Goal: Entertainment & Leisure: Consume media (video, audio)

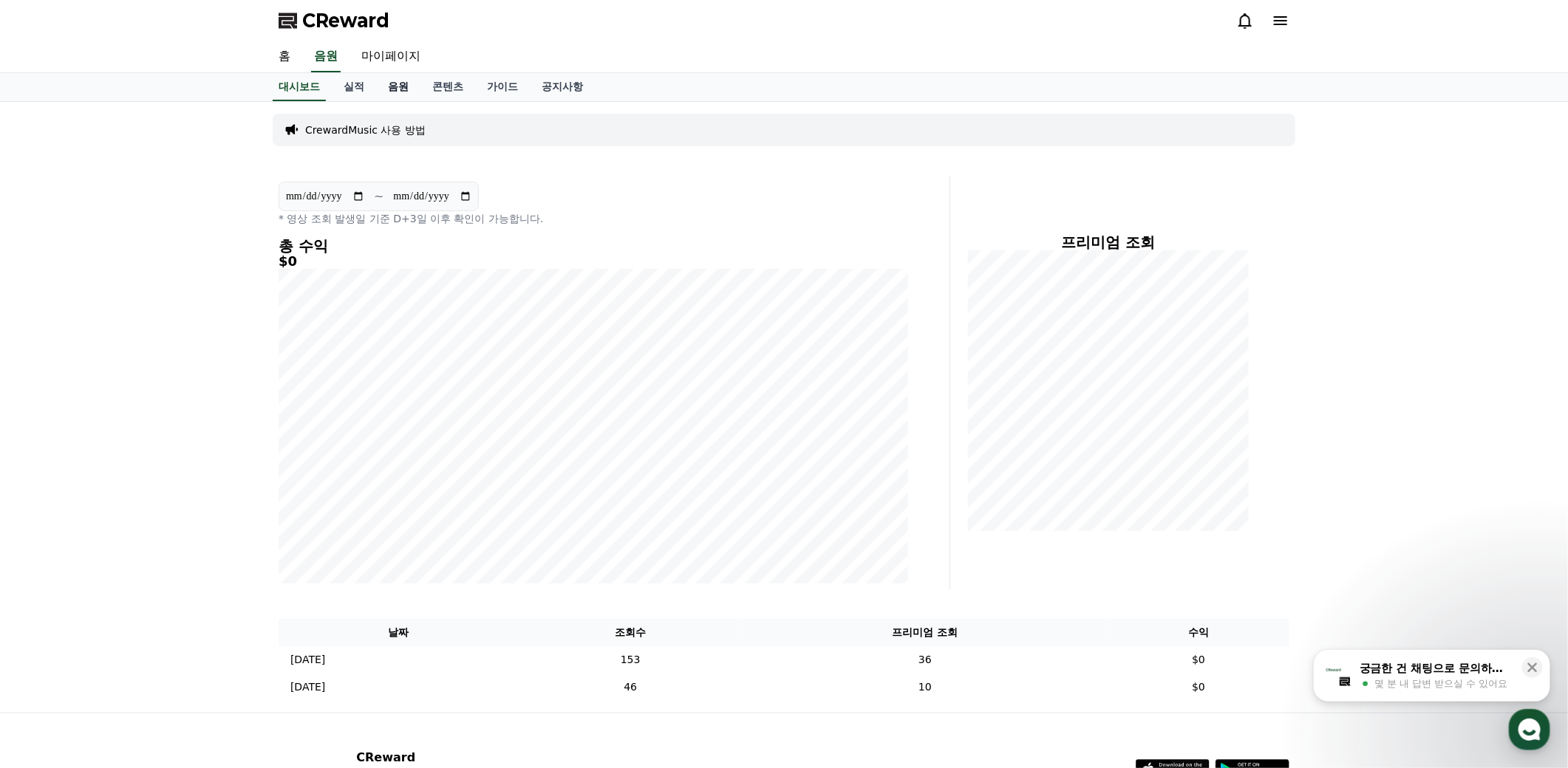
click at [395, 84] on link "음원" at bounding box center [397, 87] width 44 height 28
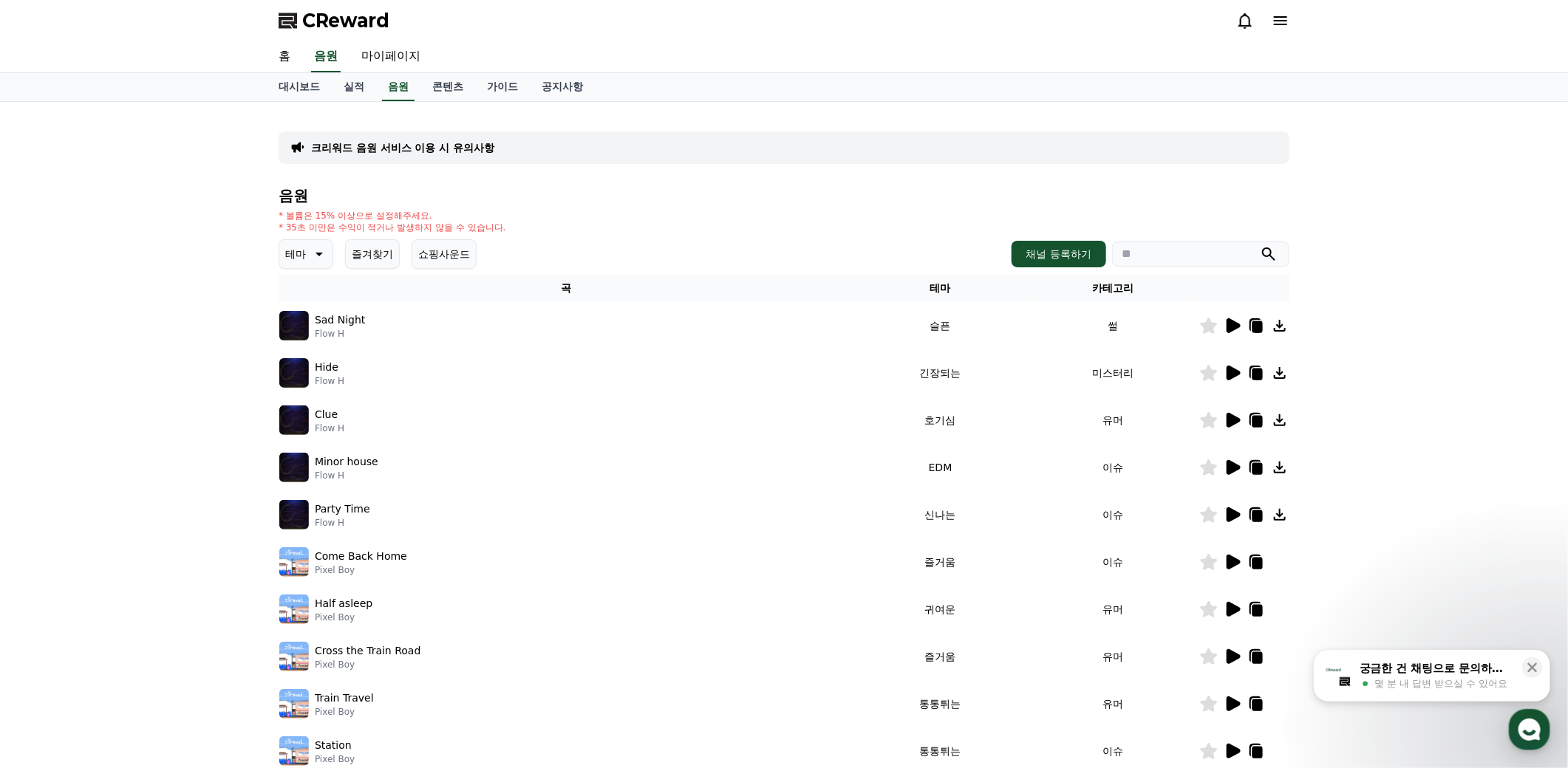
click at [320, 262] on button "테마" at bounding box center [306, 253] width 55 height 29
click at [311, 359] on button "즐거움" at bounding box center [302, 365] width 43 height 32
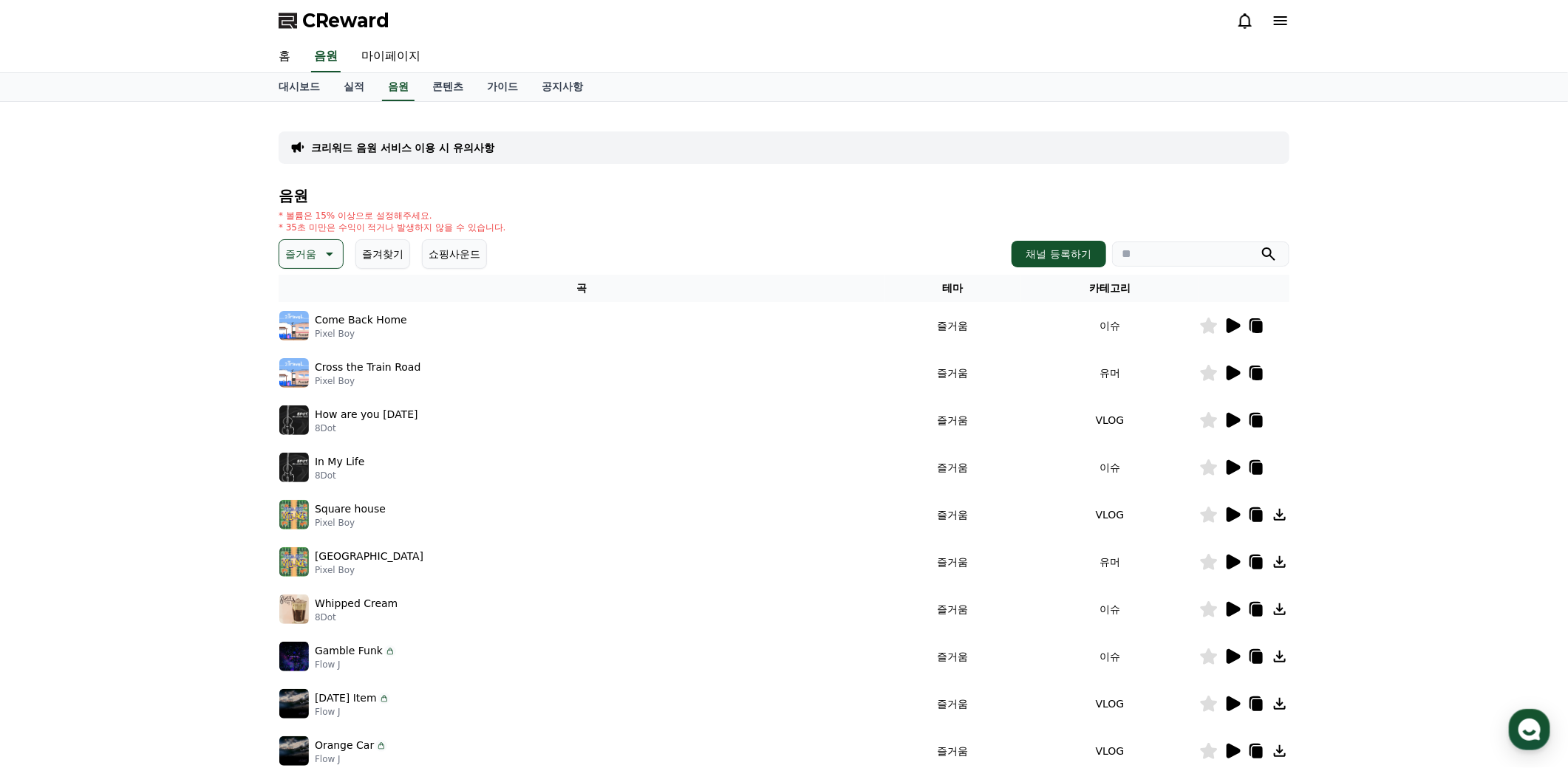
click at [1233, 323] on icon at bounding box center [1233, 325] width 14 height 15
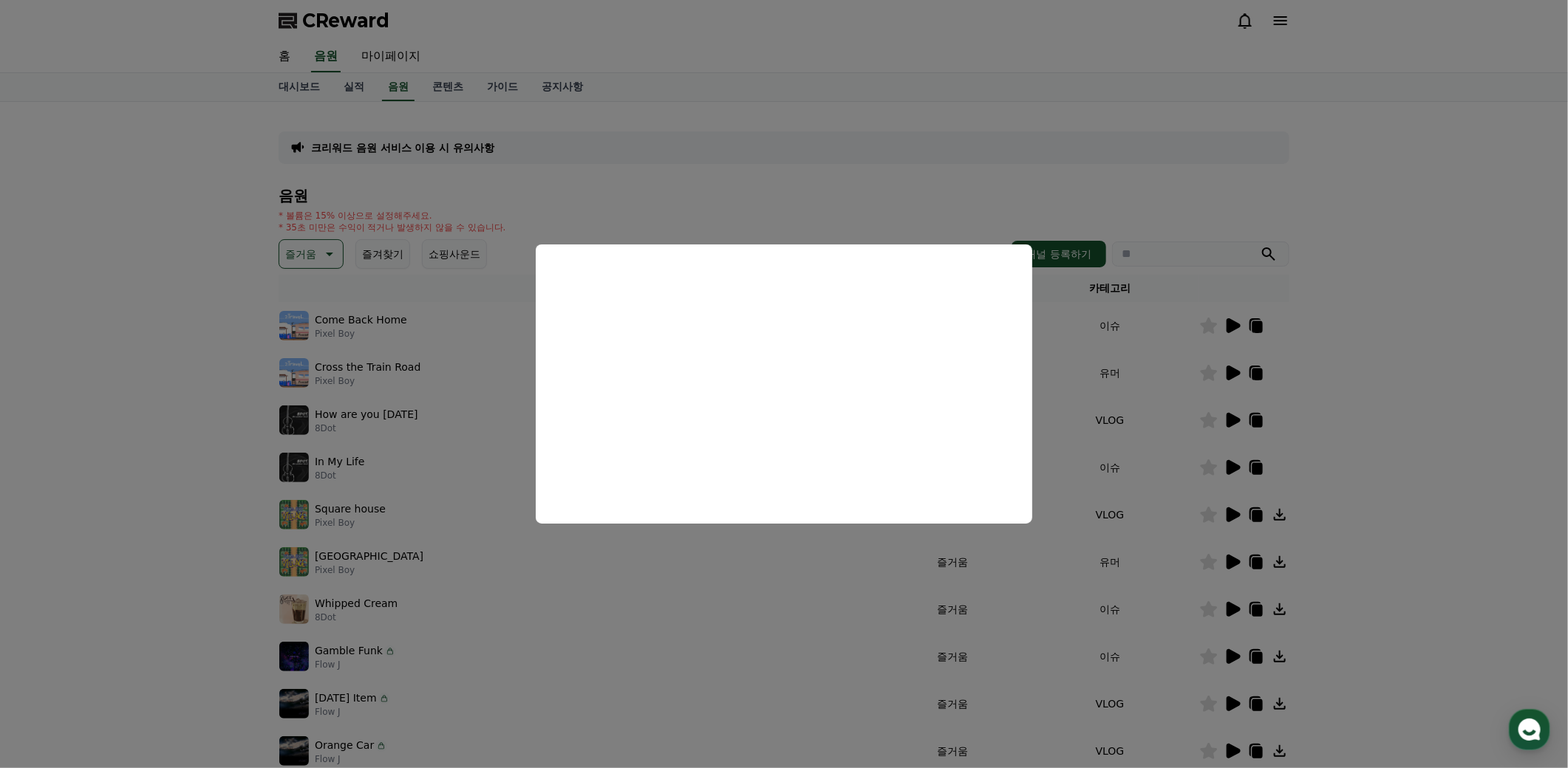
click at [1229, 372] on button "close modal" at bounding box center [784, 384] width 1568 height 768
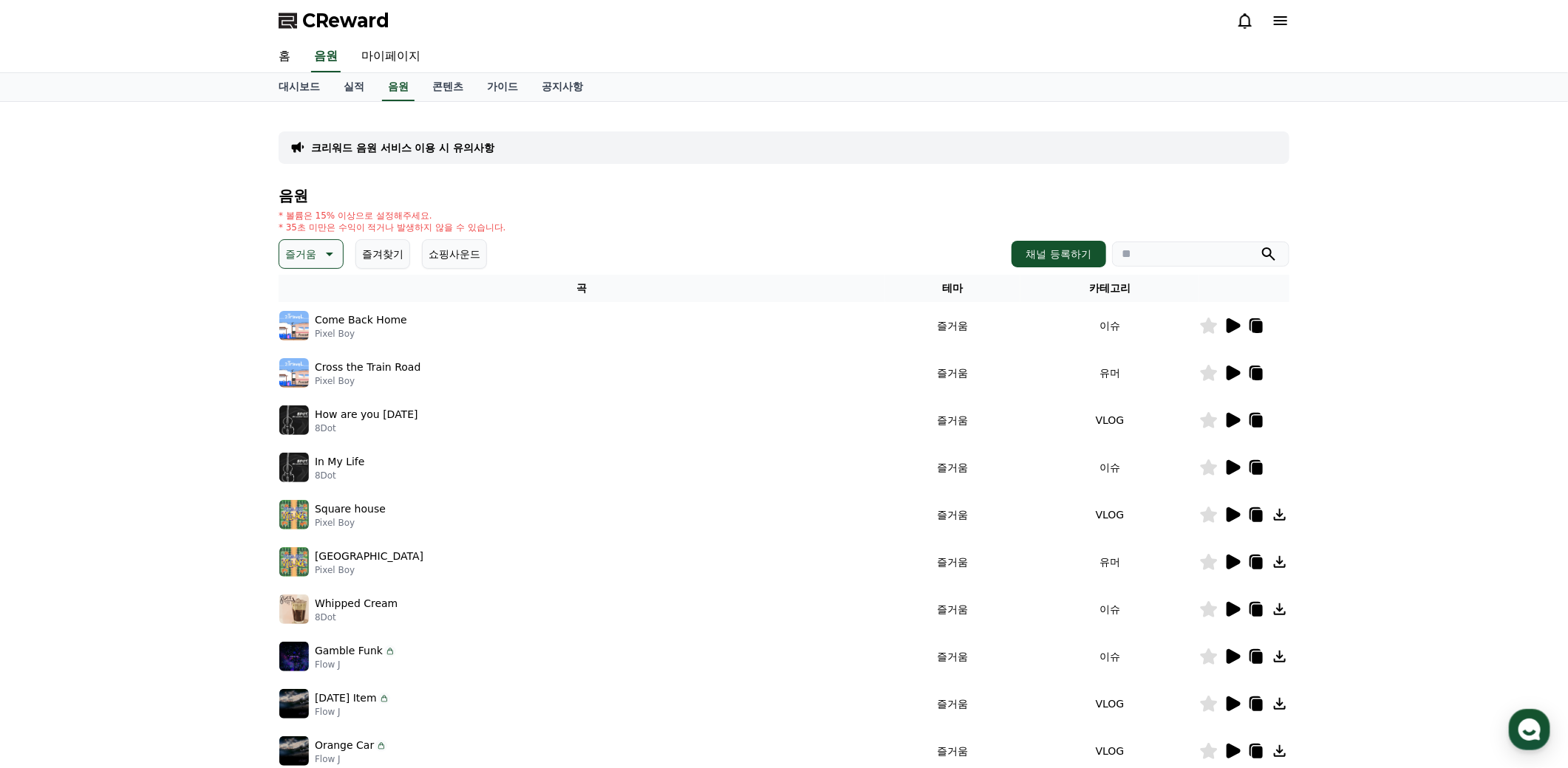
click at [1234, 372] on icon at bounding box center [1233, 373] width 14 height 15
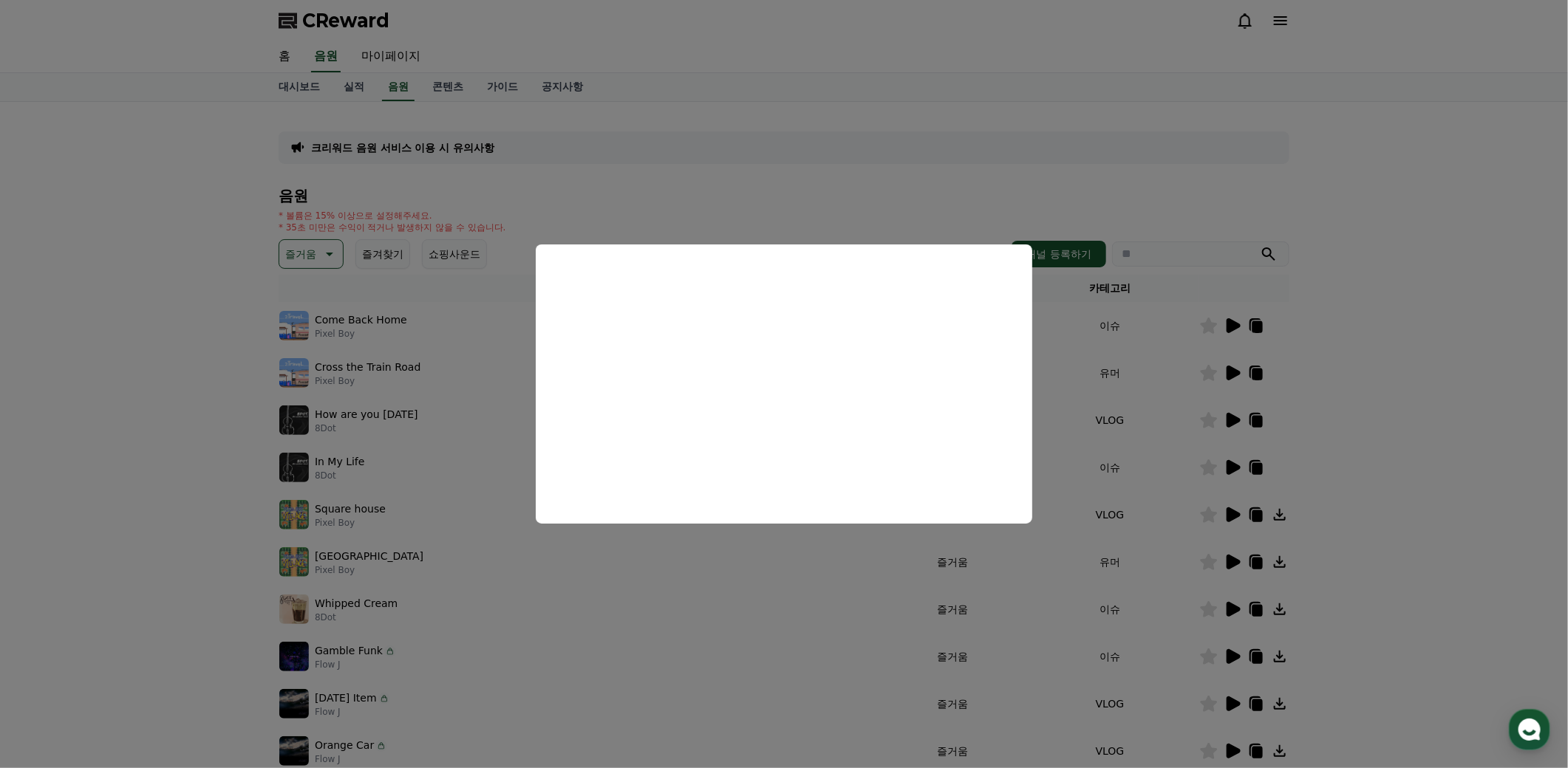
click at [1371, 416] on button "close modal" at bounding box center [784, 384] width 1568 height 768
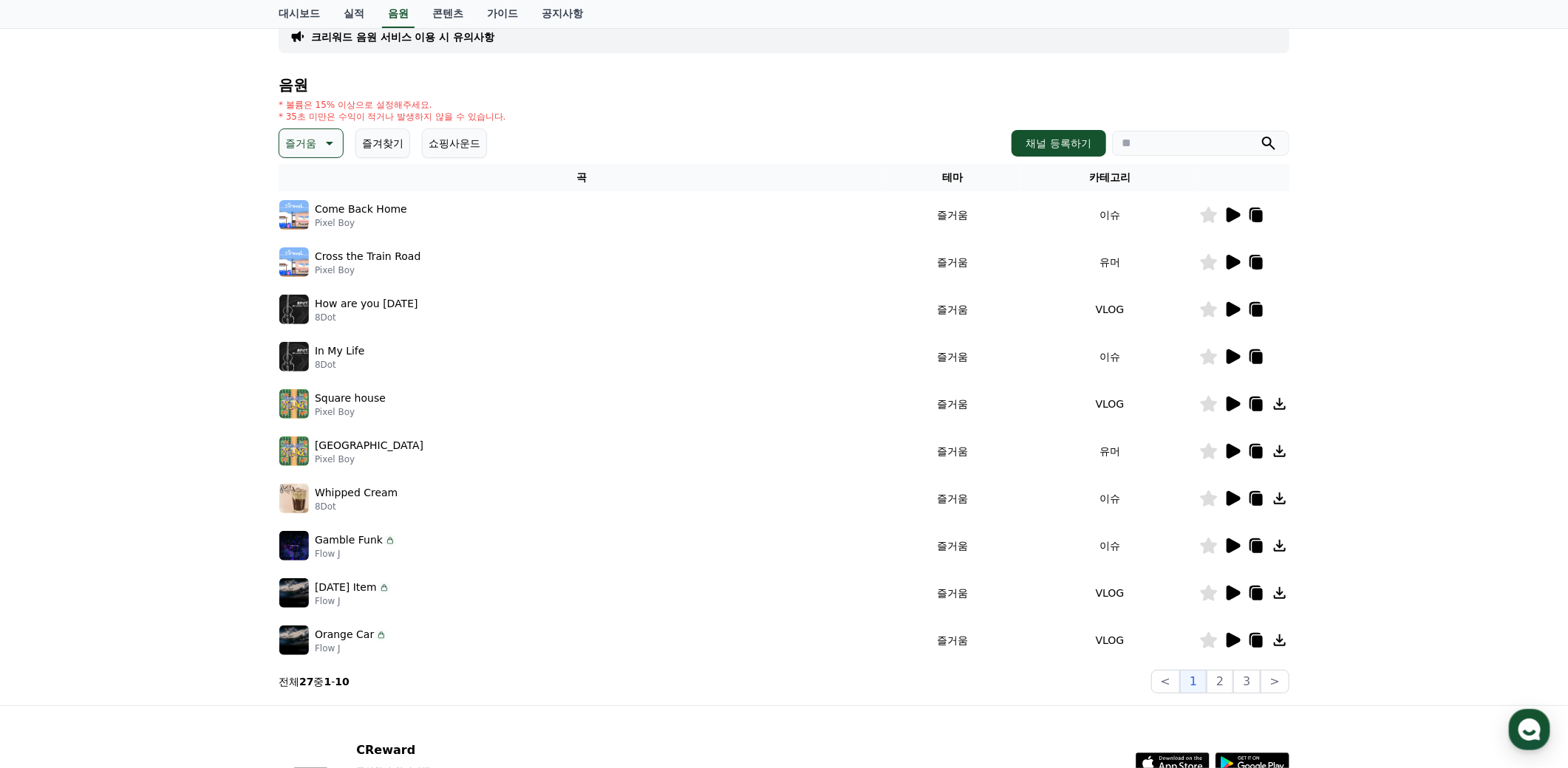
scroll to position [147, 0]
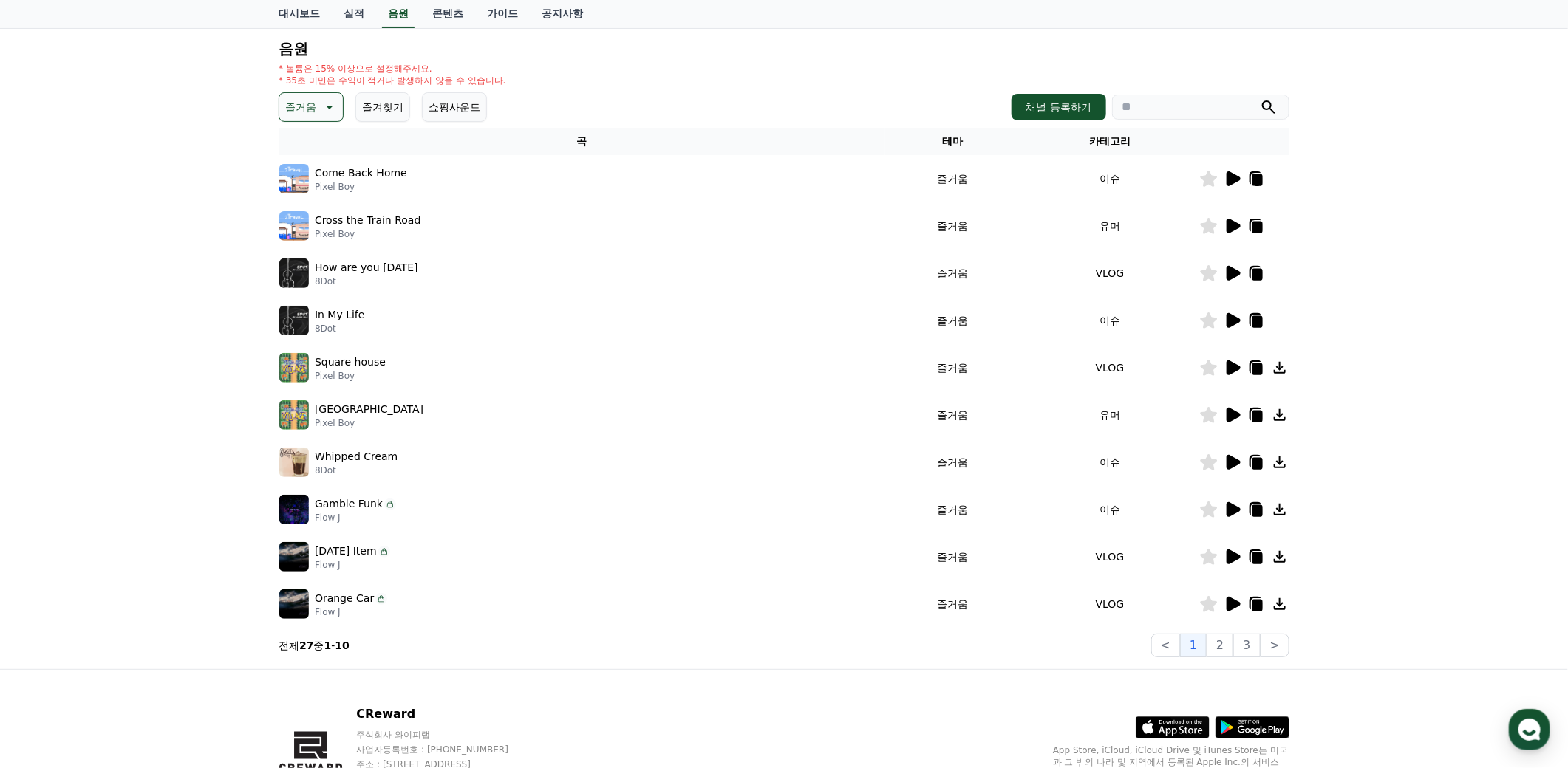
click at [1228, 271] on icon at bounding box center [1233, 273] width 14 height 15
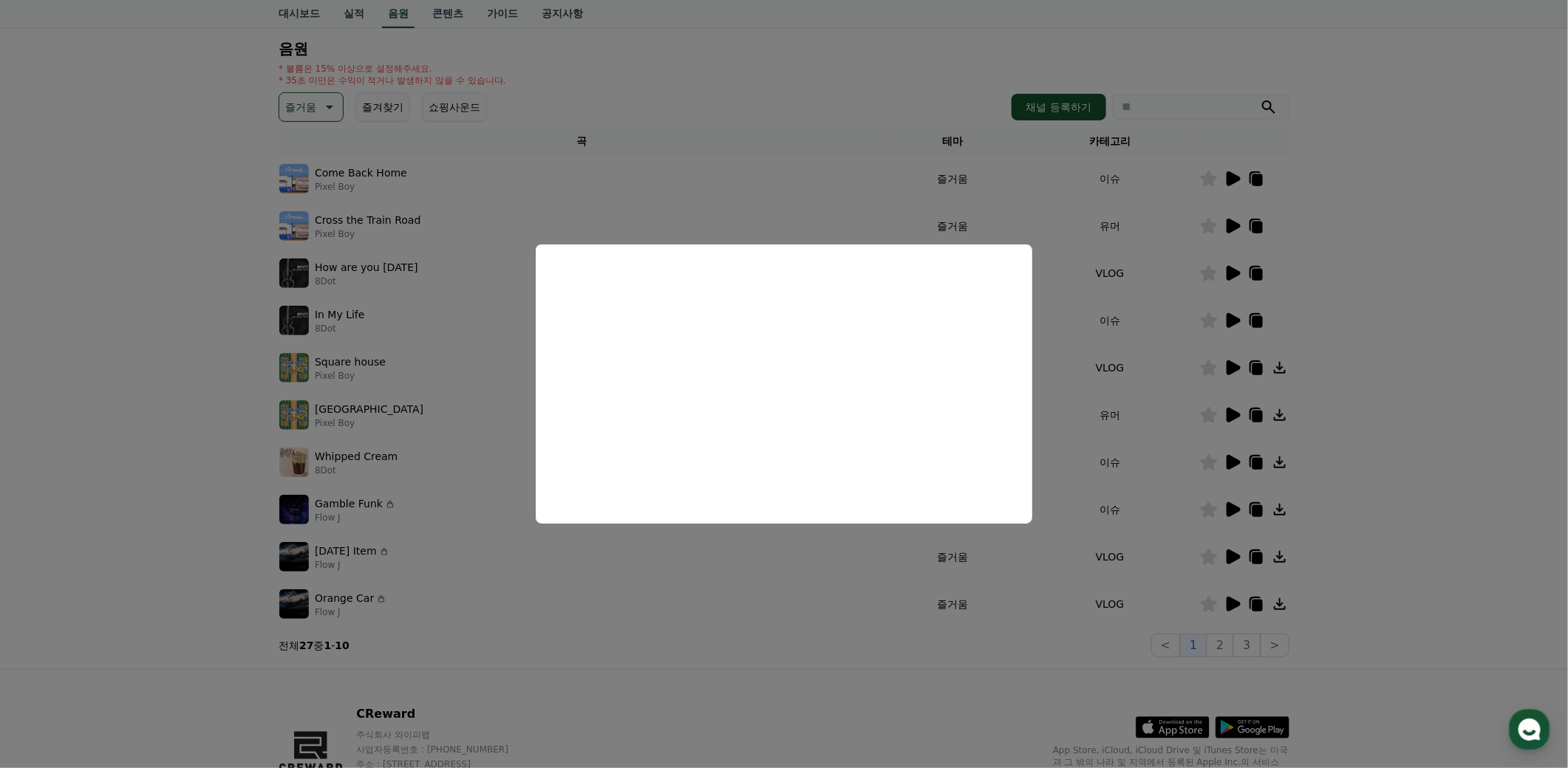
click at [1238, 317] on button "close modal" at bounding box center [784, 384] width 1568 height 768
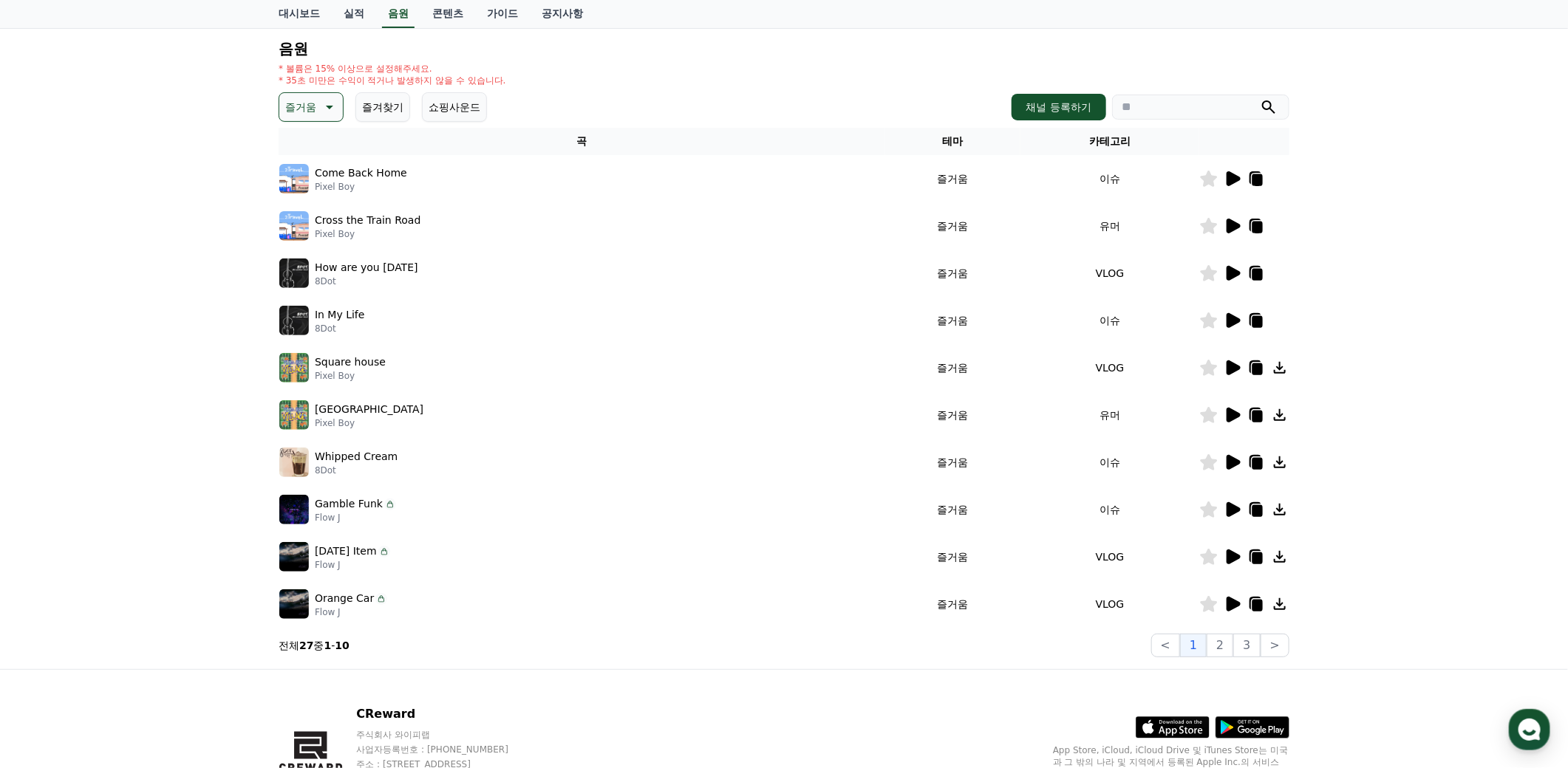
click at [1234, 317] on icon at bounding box center [1233, 321] width 14 height 15
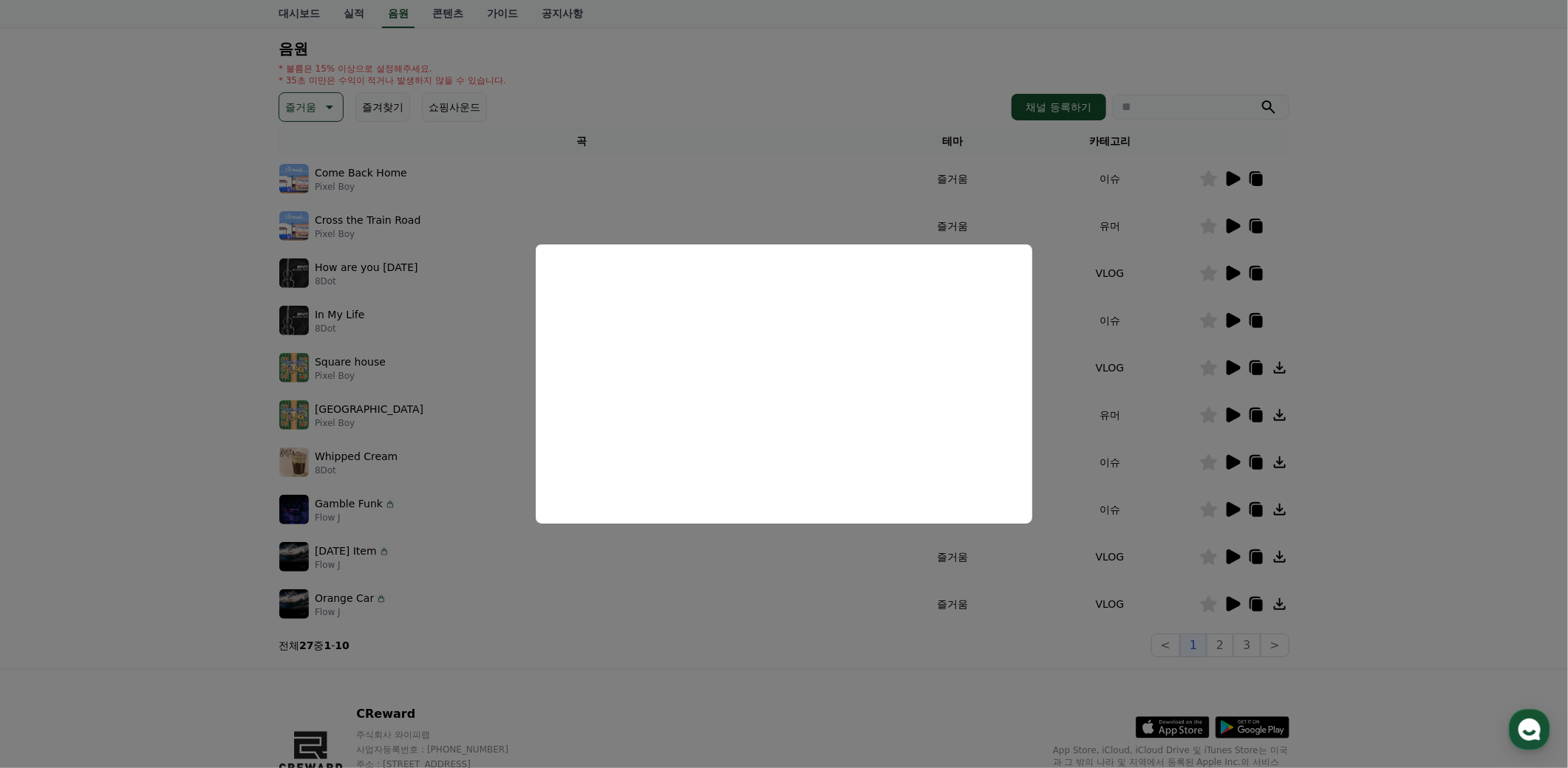
click at [1232, 365] on button "close modal" at bounding box center [784, 384] width 1568 height 768
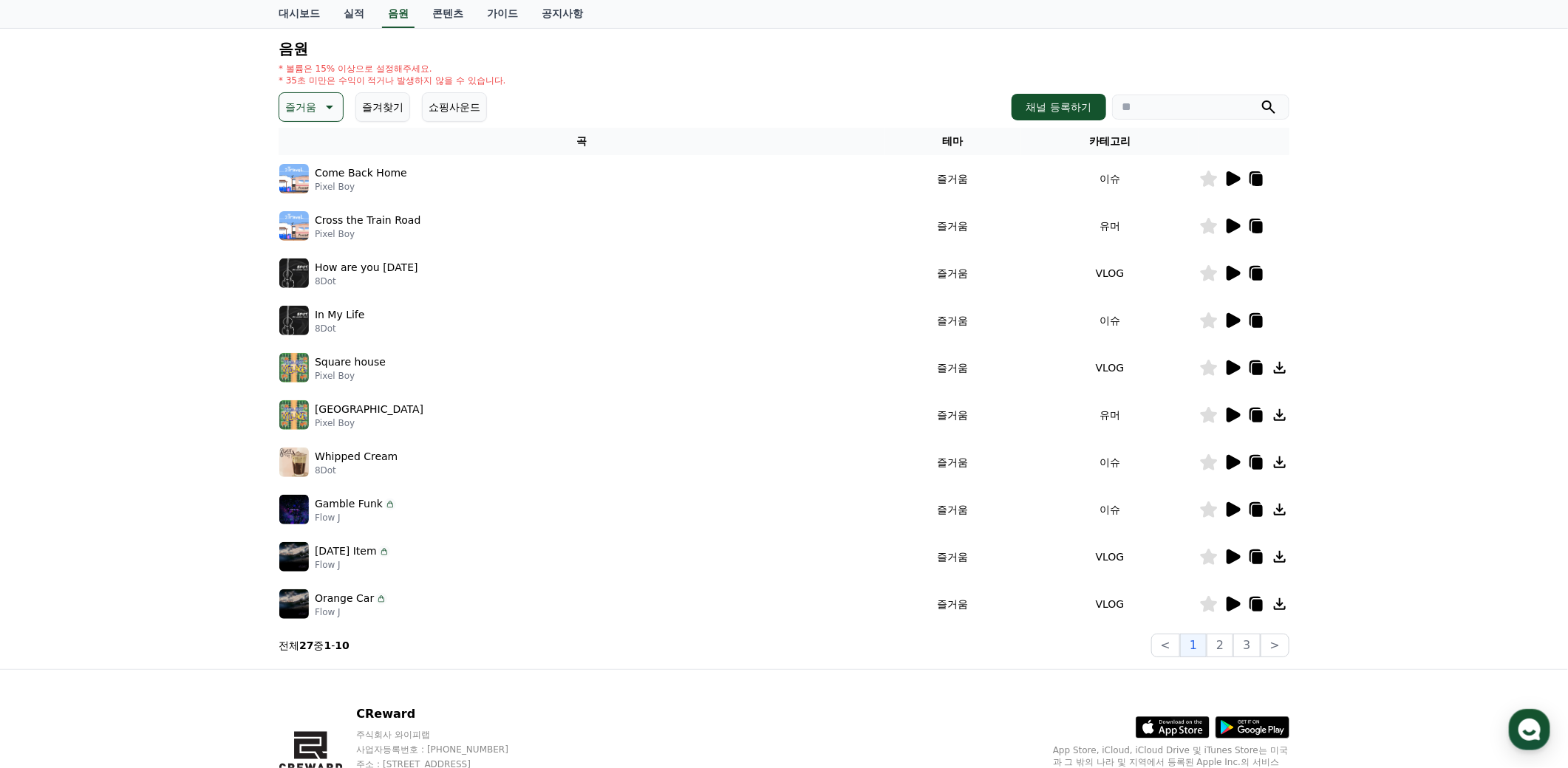
click at [1232, 365] on icon at bounding box center [1233, 368] width 14 height 15
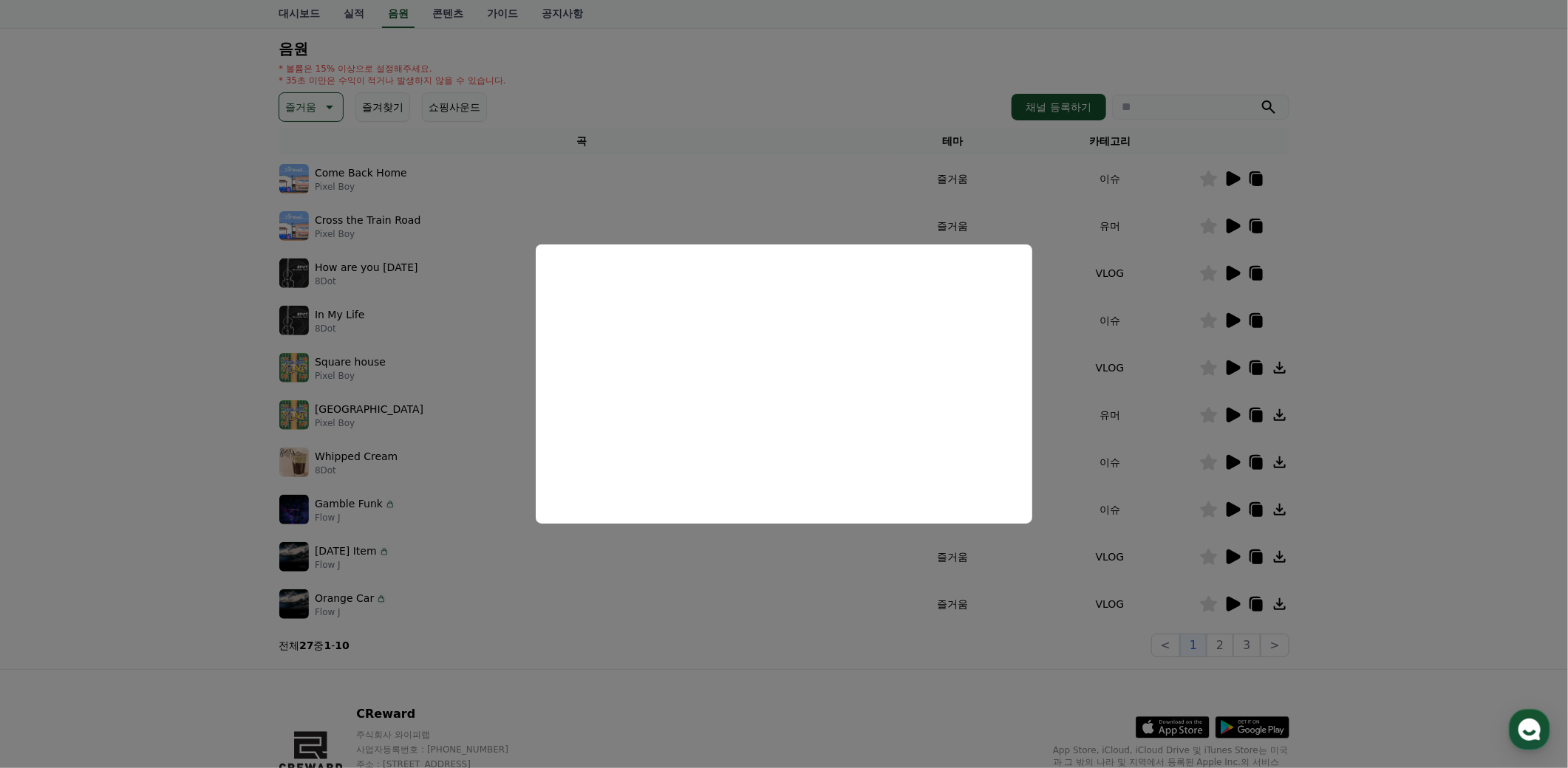
click at [1229, 461] on button "close modal" at bounding box center [784, 384] width 1568 height 768
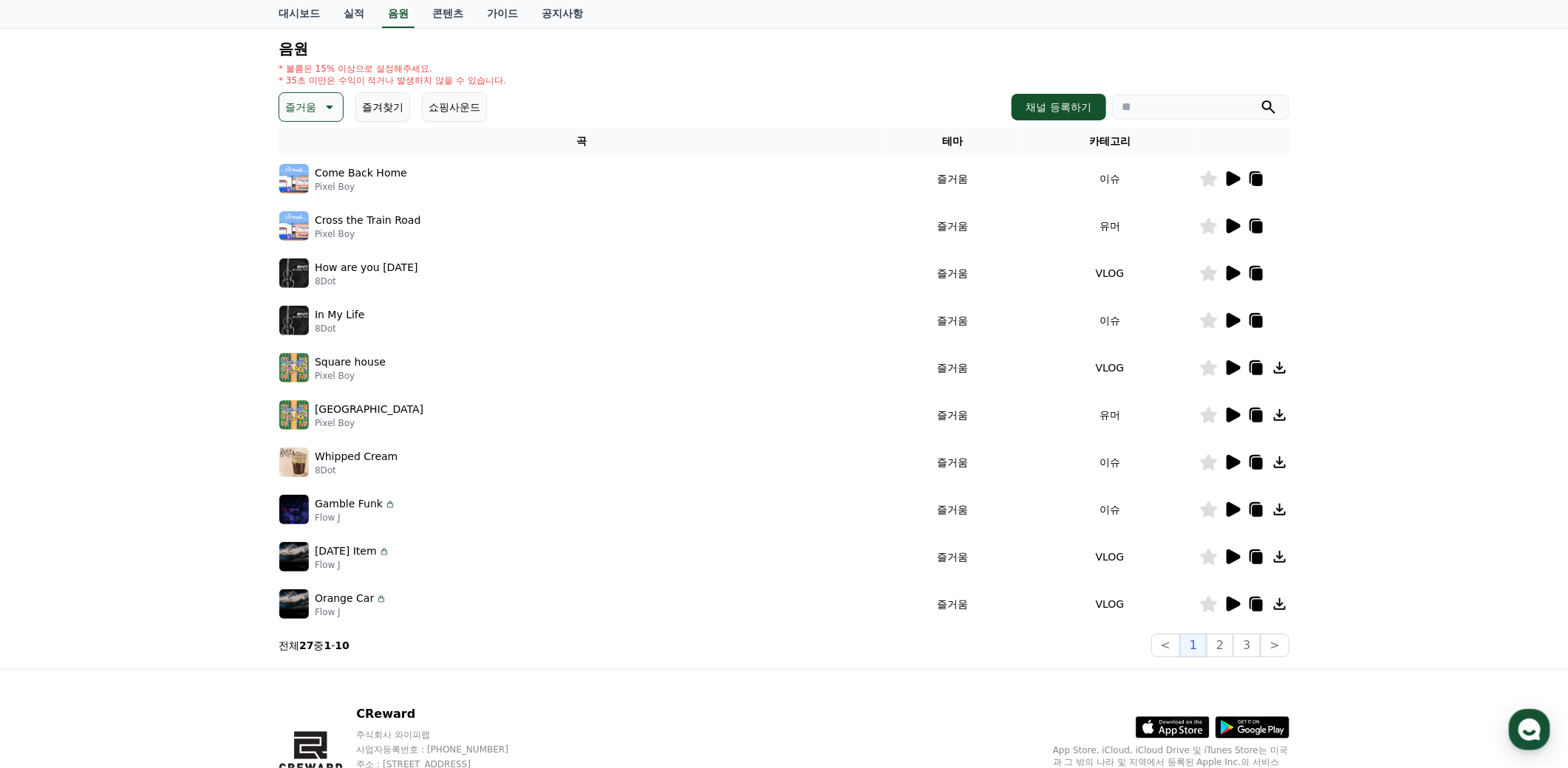
click at [1234, 462] on icon at bounding box center [1233, 463] width 14 height 15
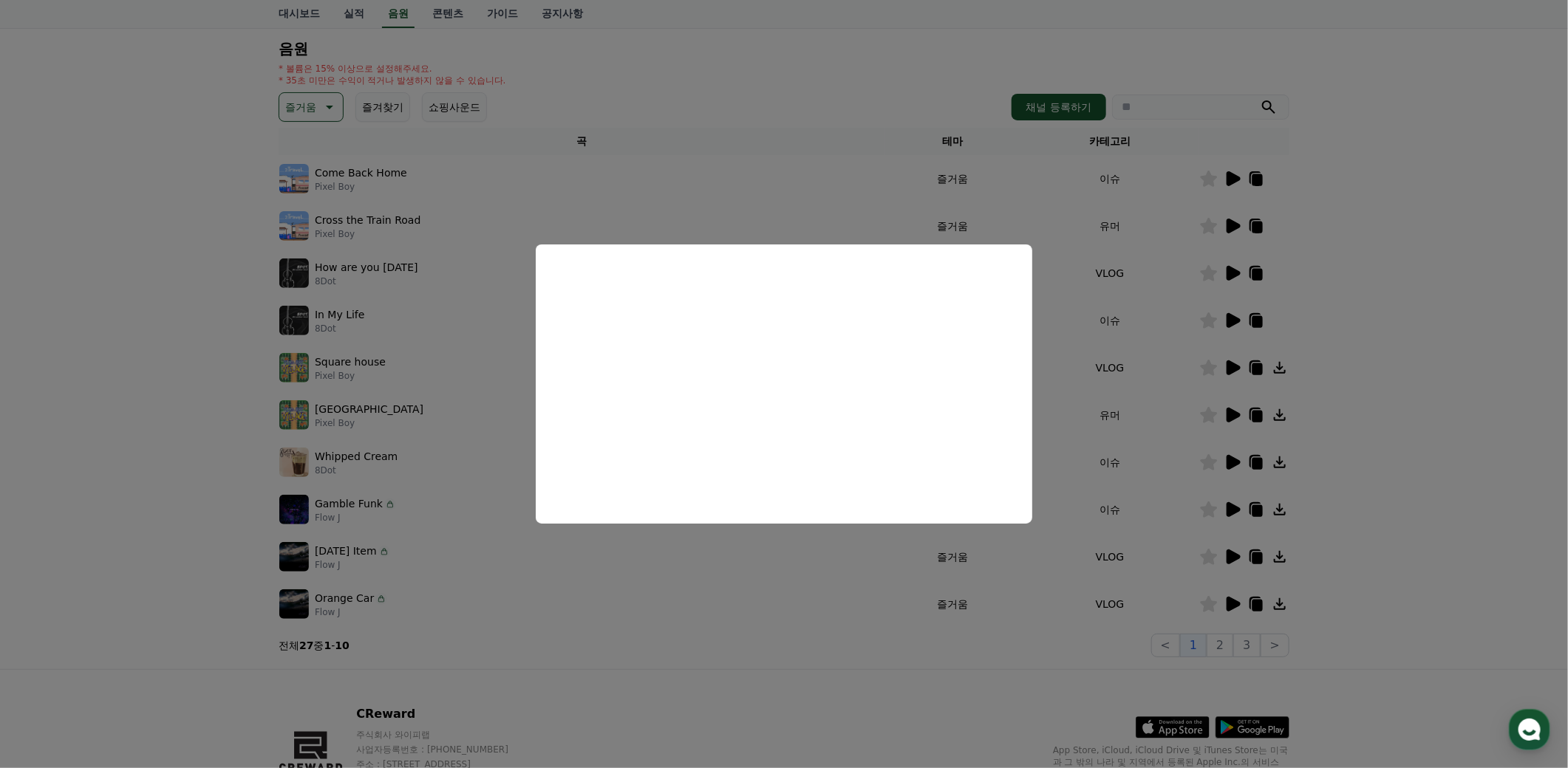
click at [1228, 557] on button "close modal" at bounding box center [784, 384] width 1568 height 768
click at [1231, 554] on icon at bounding box center [1233, 557] width 14 height 15
click at [1234, 602] on button "close modal" at bounding box center [784, 384] width 1568 height 768
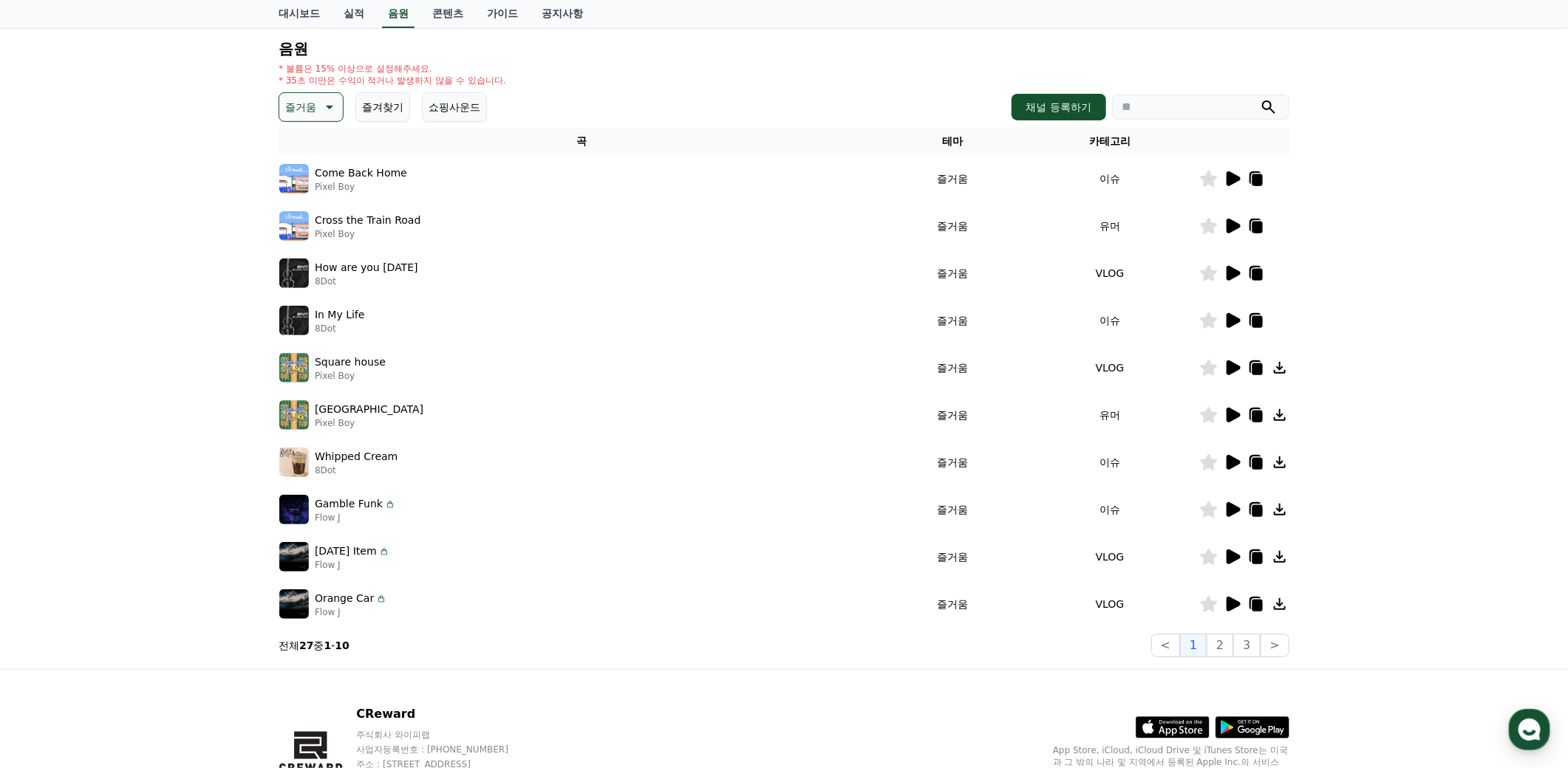
click at [1230, 602] on icon at bounding box center [1233, 604] width 14 height 15
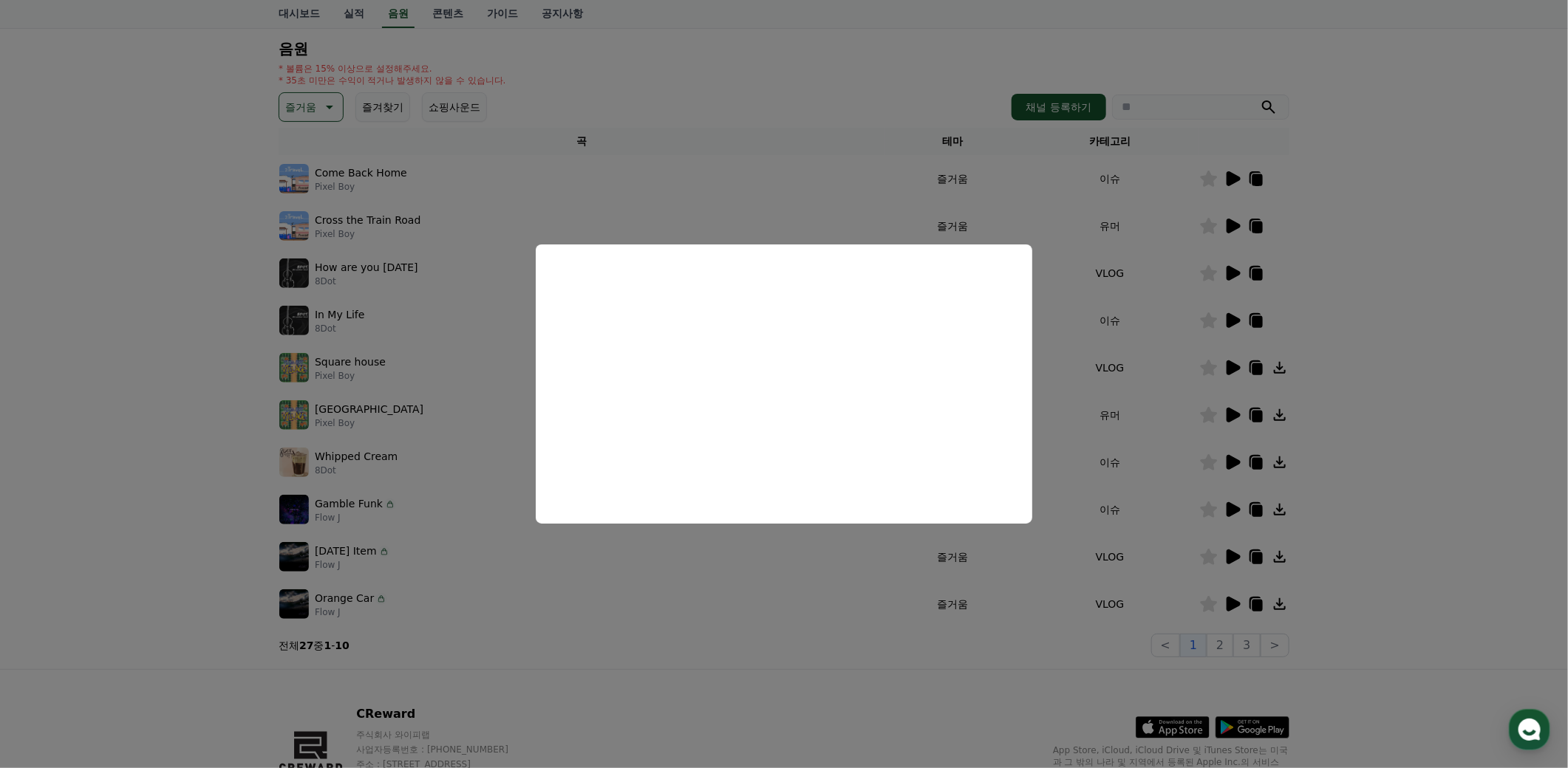
click at [1230, 463] on button "close modal" at bounding box center [784, 384] width 1568 height 768
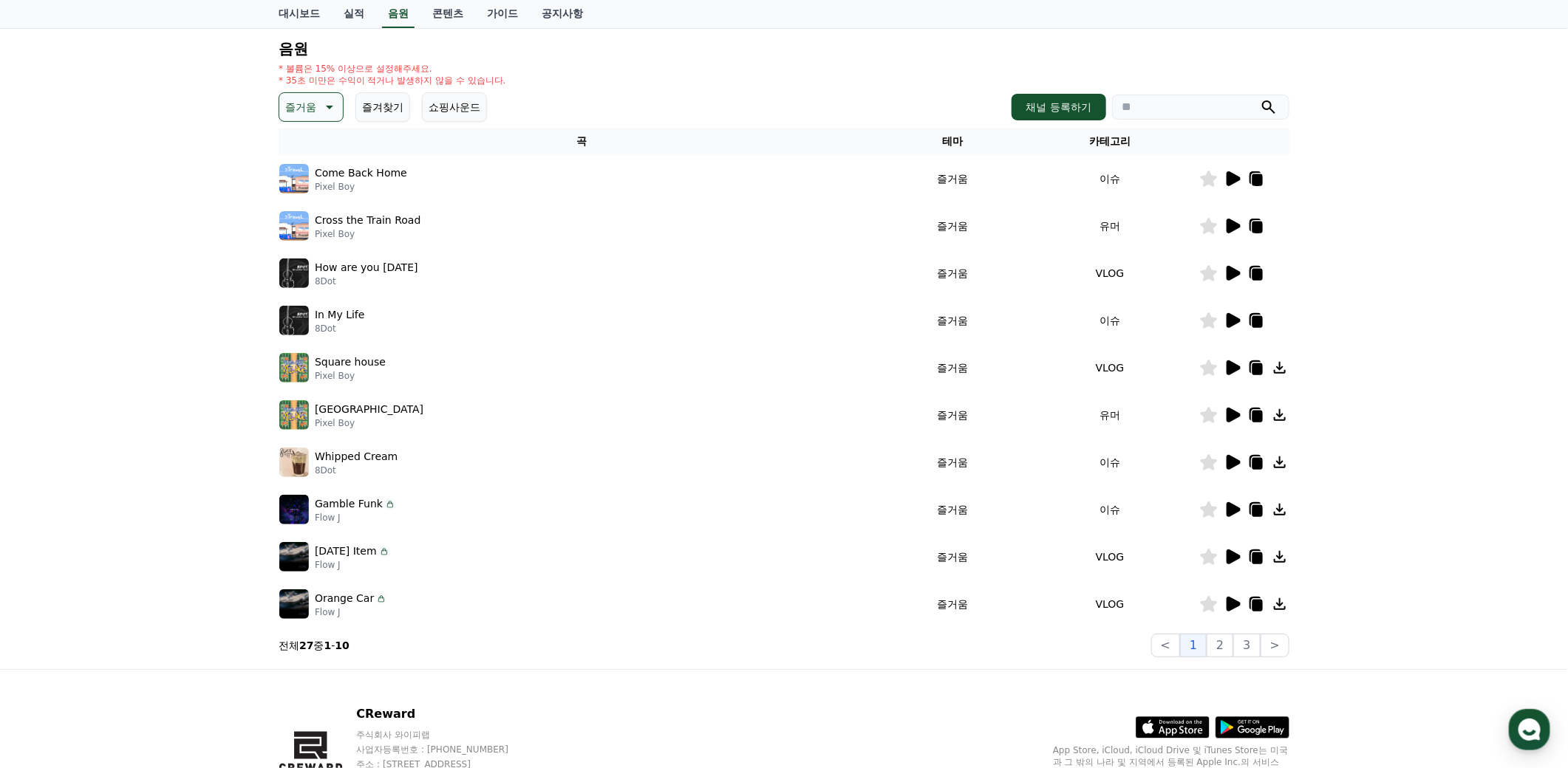
click at [1230, 463] on icon at bounding box center [1233, 463] width 14 height 15
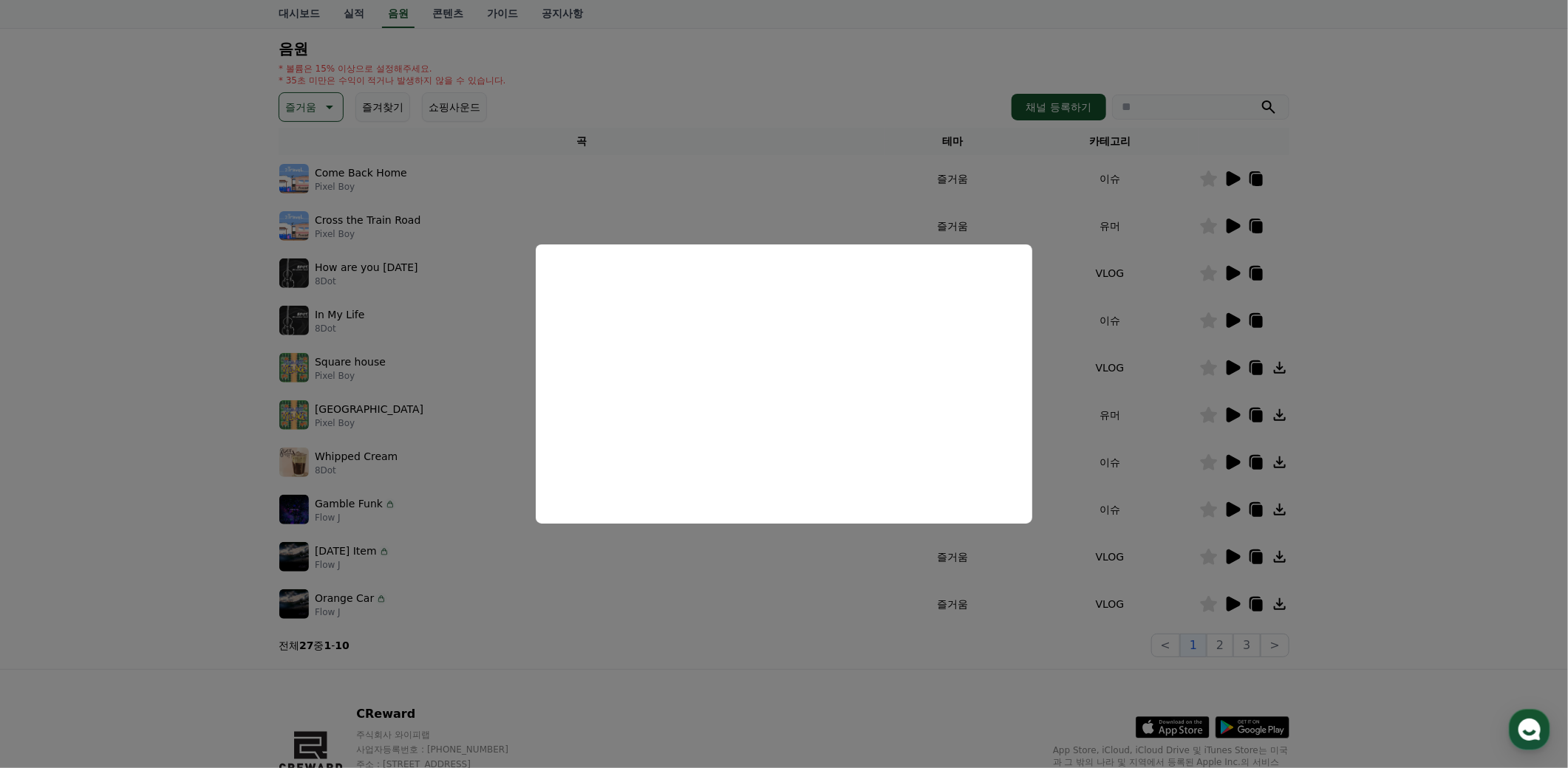
click at [1224, 647] on button "close modal" at bounding box center [784, 384] width 1568 height 768
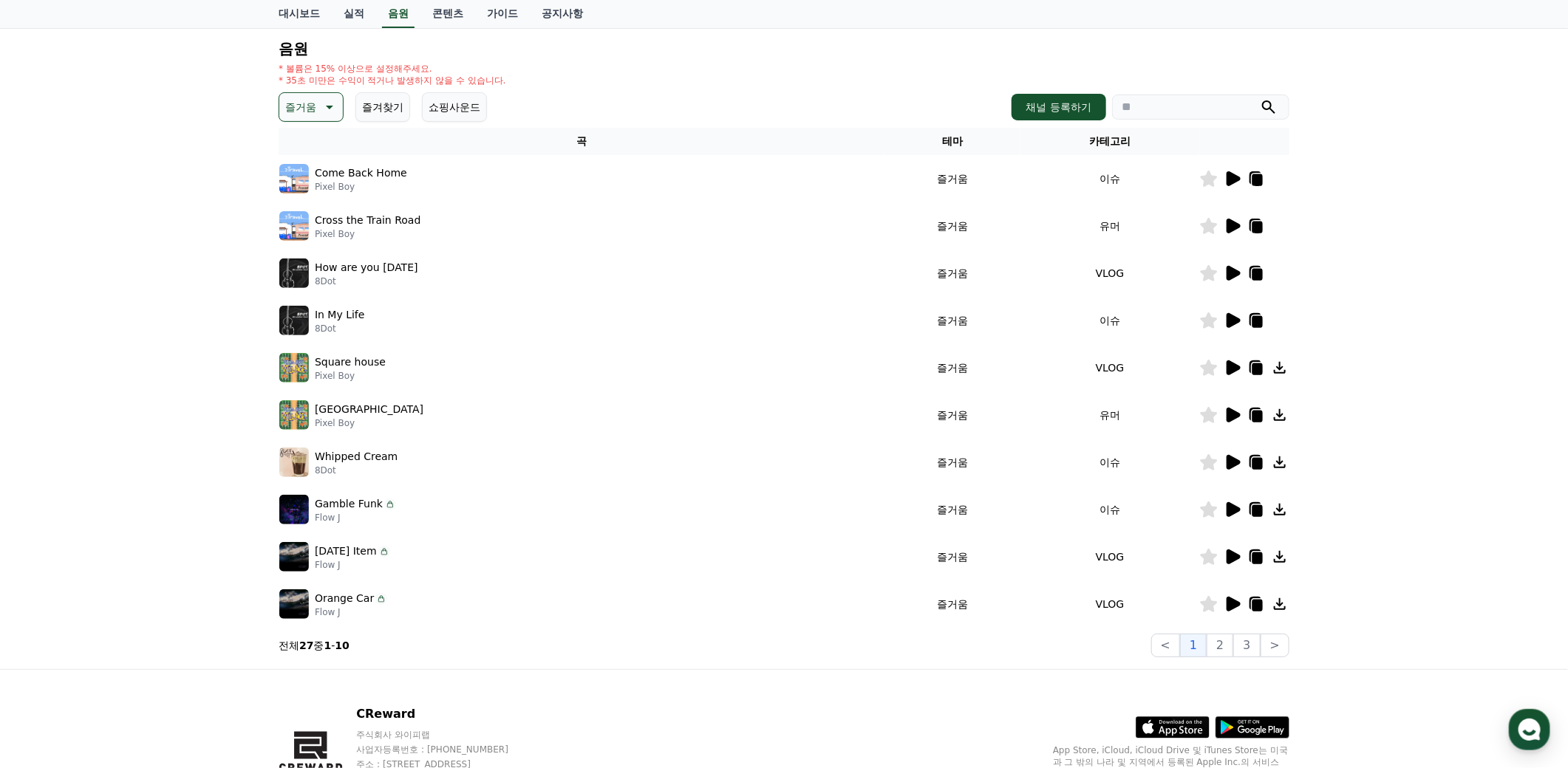
click at [1224, 647] on button "2" at bounding box center [1220, 645] width 26 height 24
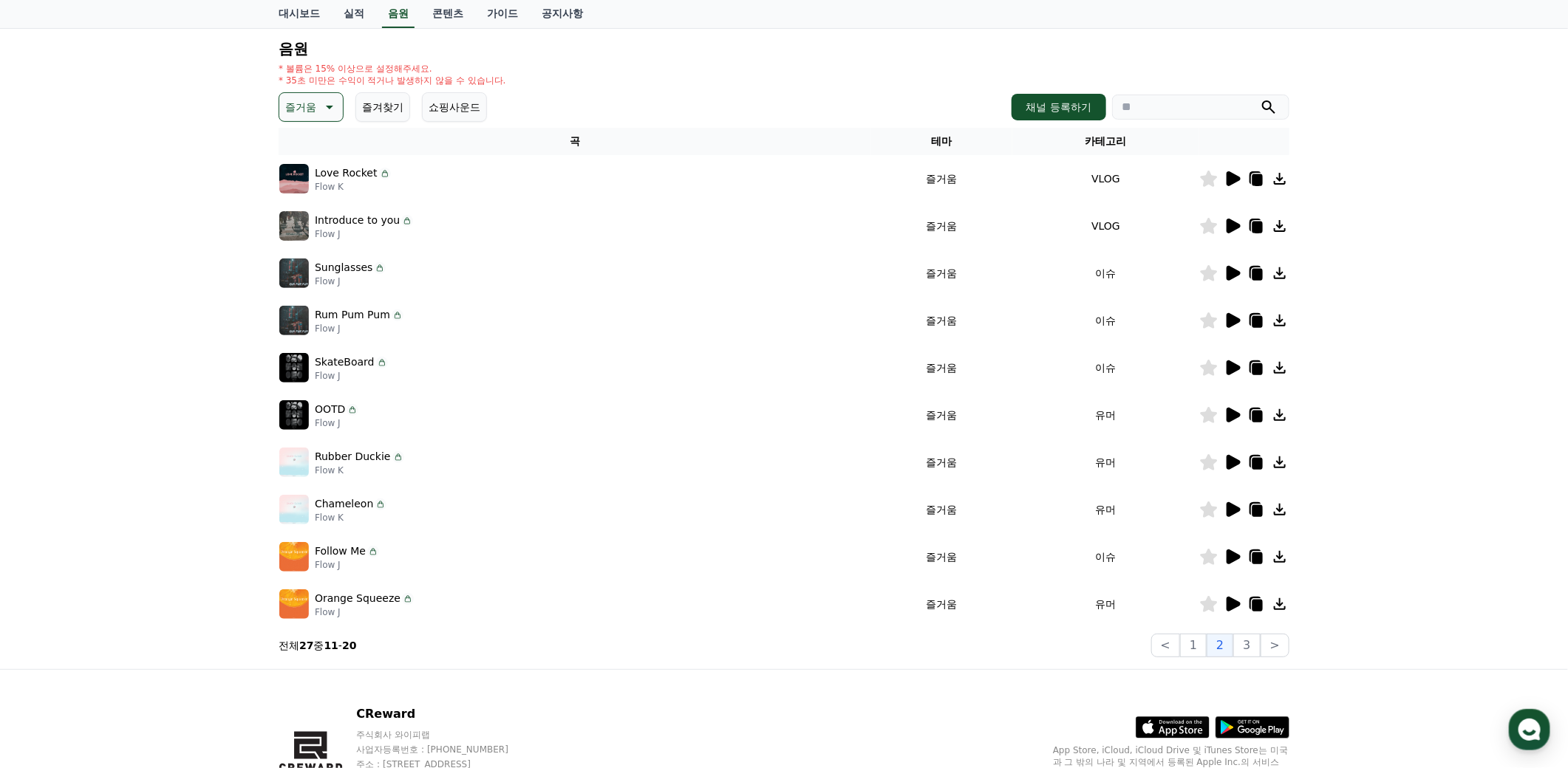
click at [1231, 180] on icon at bounding box center [1233, 179] width 14 height 15
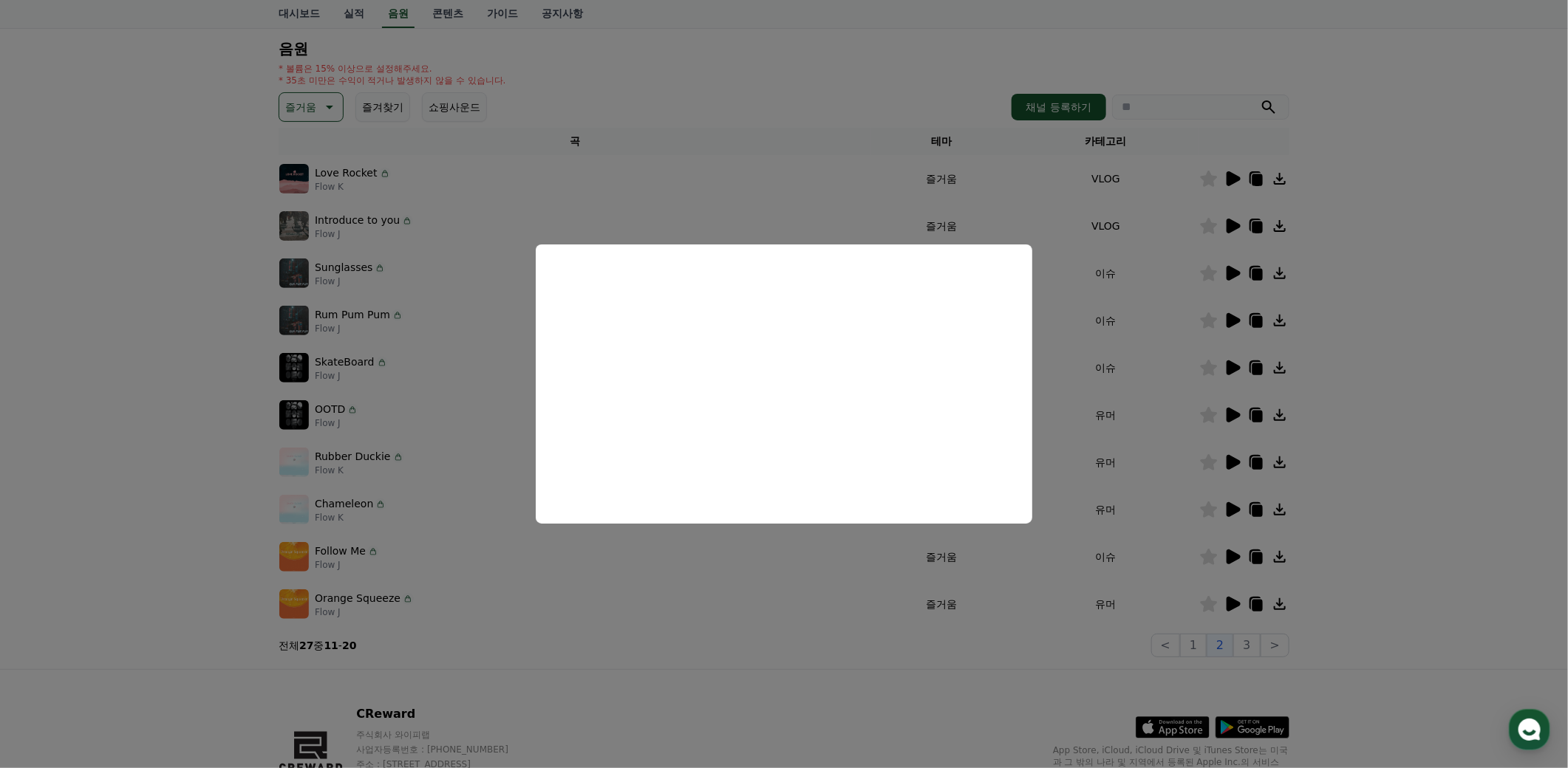
click at [1231, 220] on button "close modal" at bounding box center [784, 384] width 1568 height 768
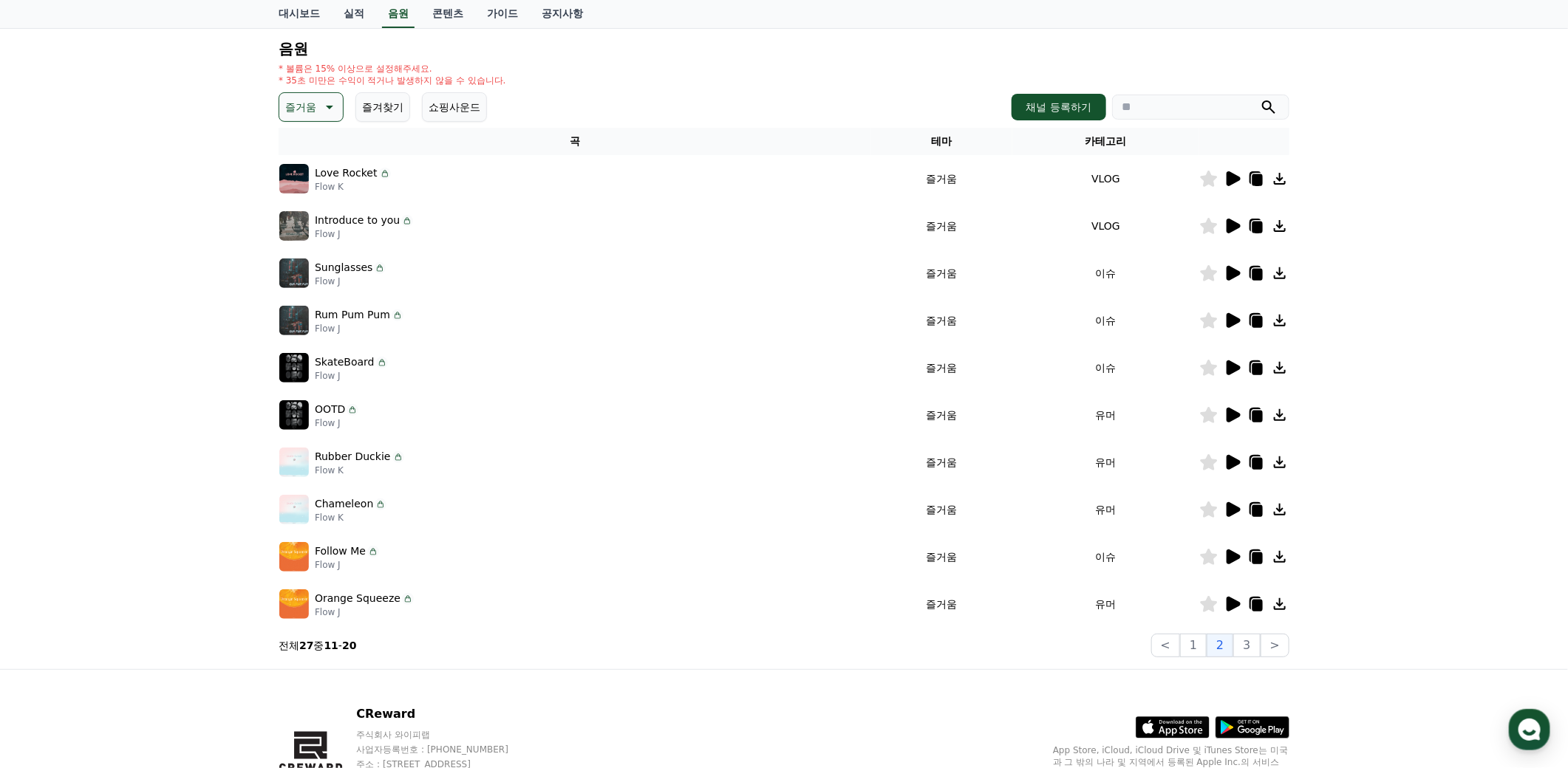
click at [1232, 224] on icon at bounding box center [1233, 226] width 14 height 15
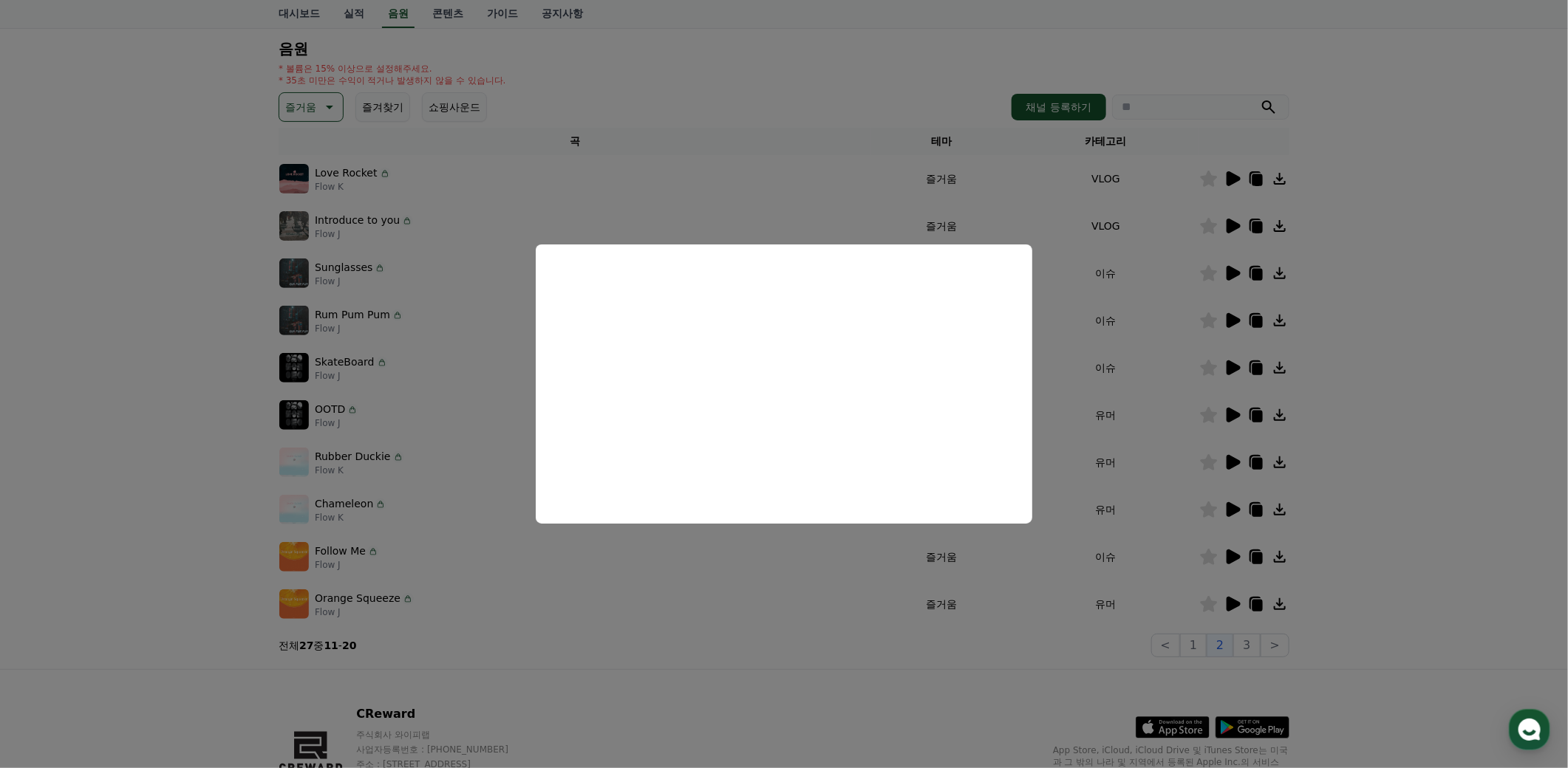
click at [1225, 266] on button "close modal" at bounding box center [784, 384] width 1568 height 768
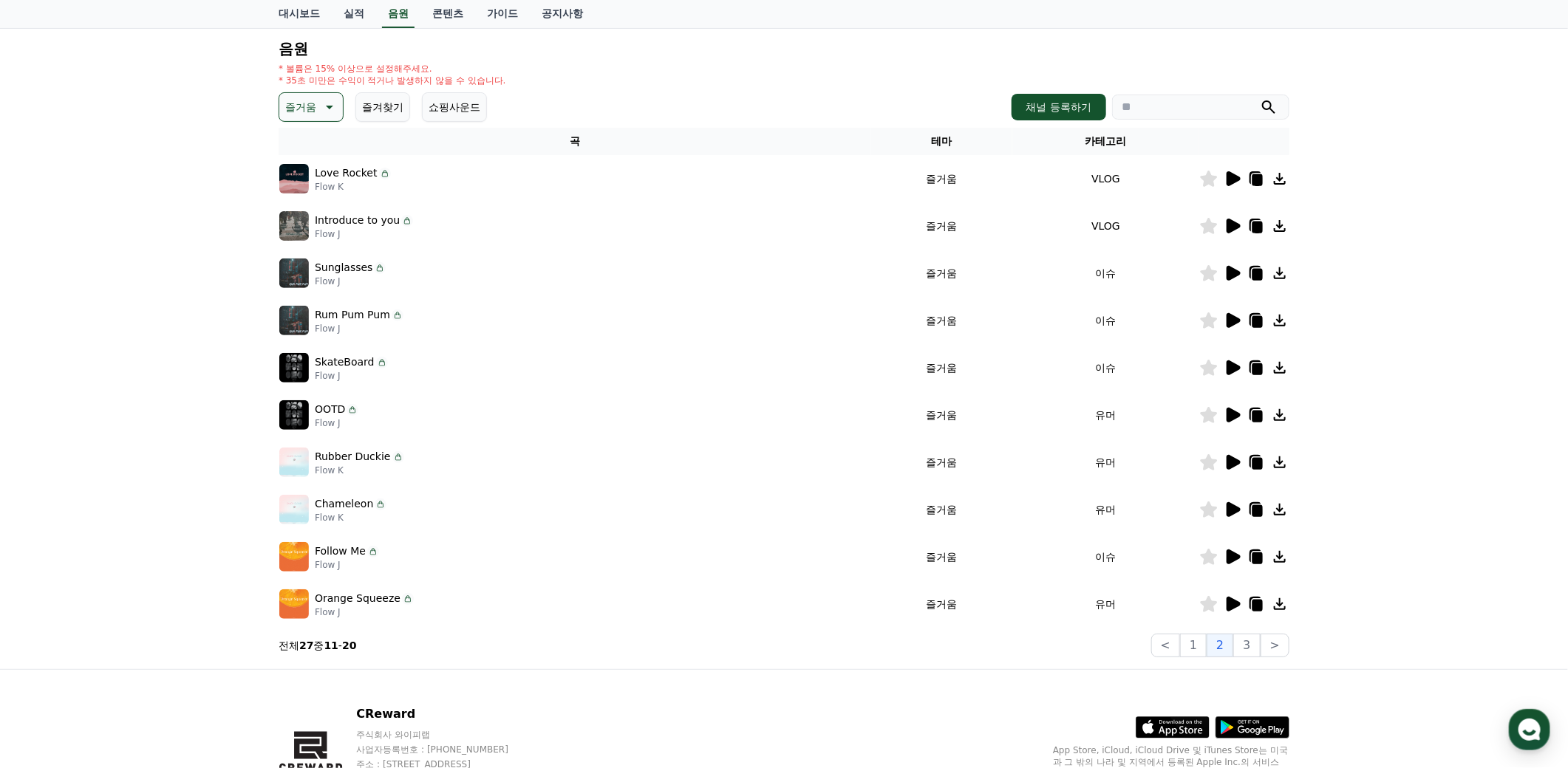
click at [1231, 271] on icon at bounding box center [1233, 273] width 14 height 15
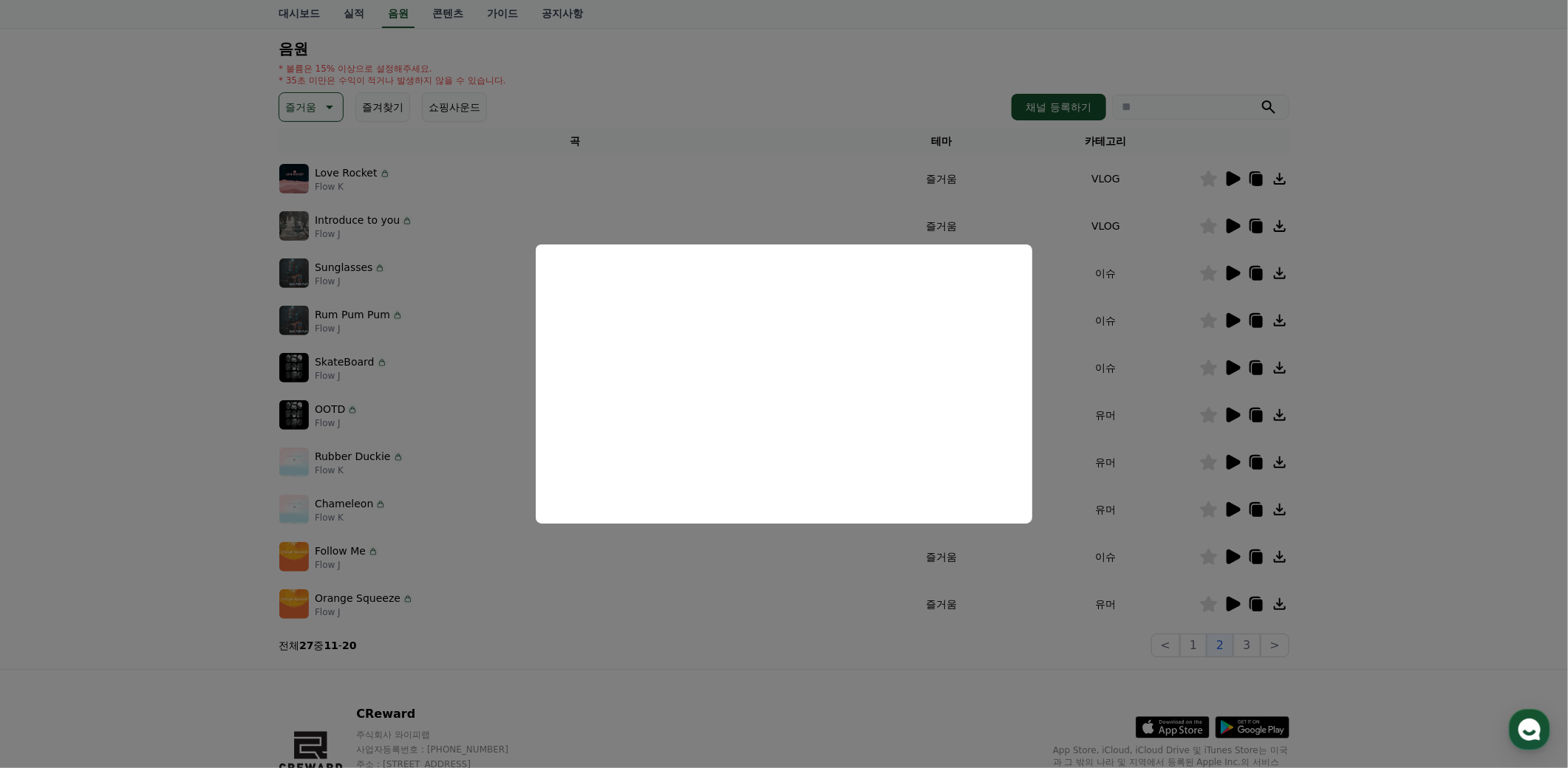
click at [1234, 317] on button "close modal" at bounding box center [784, 384] width 1568 height 768
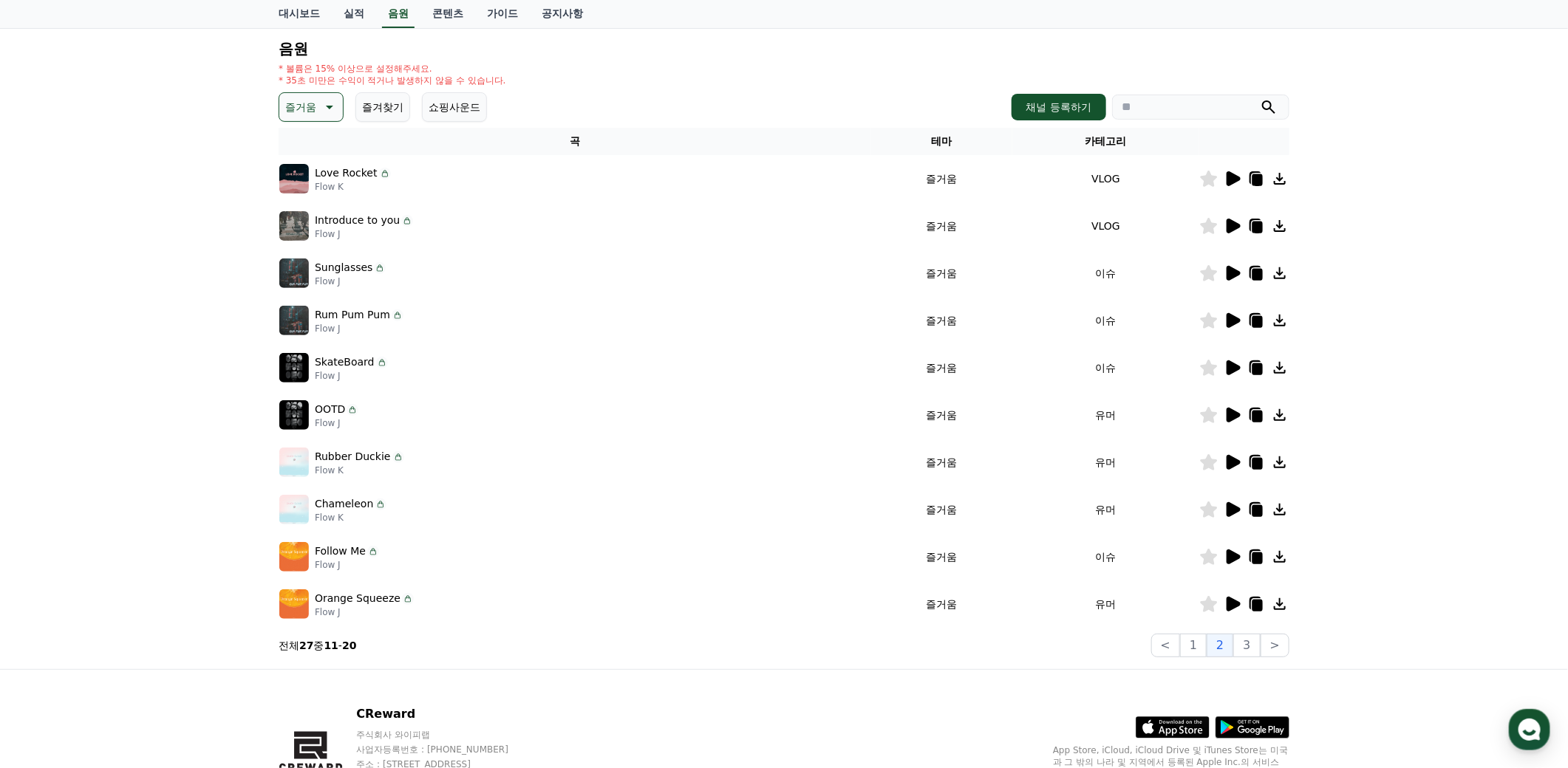
click at [1233, 317] on icon at bounding box center [1233, 321] width 14 height 15
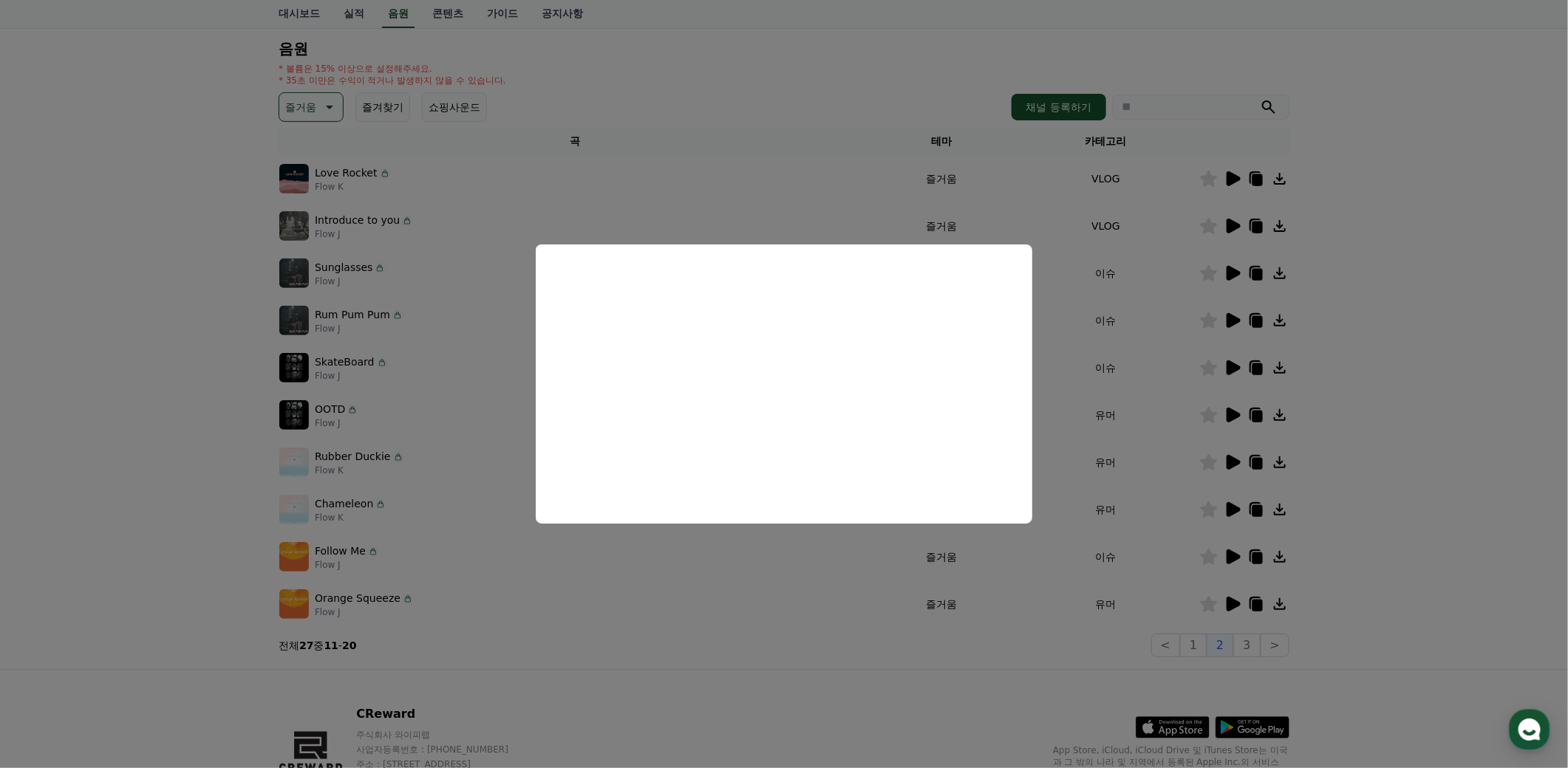
click at [1230, 364] on button "close modal" at bounding box center [784, 384] width 1568 height 768
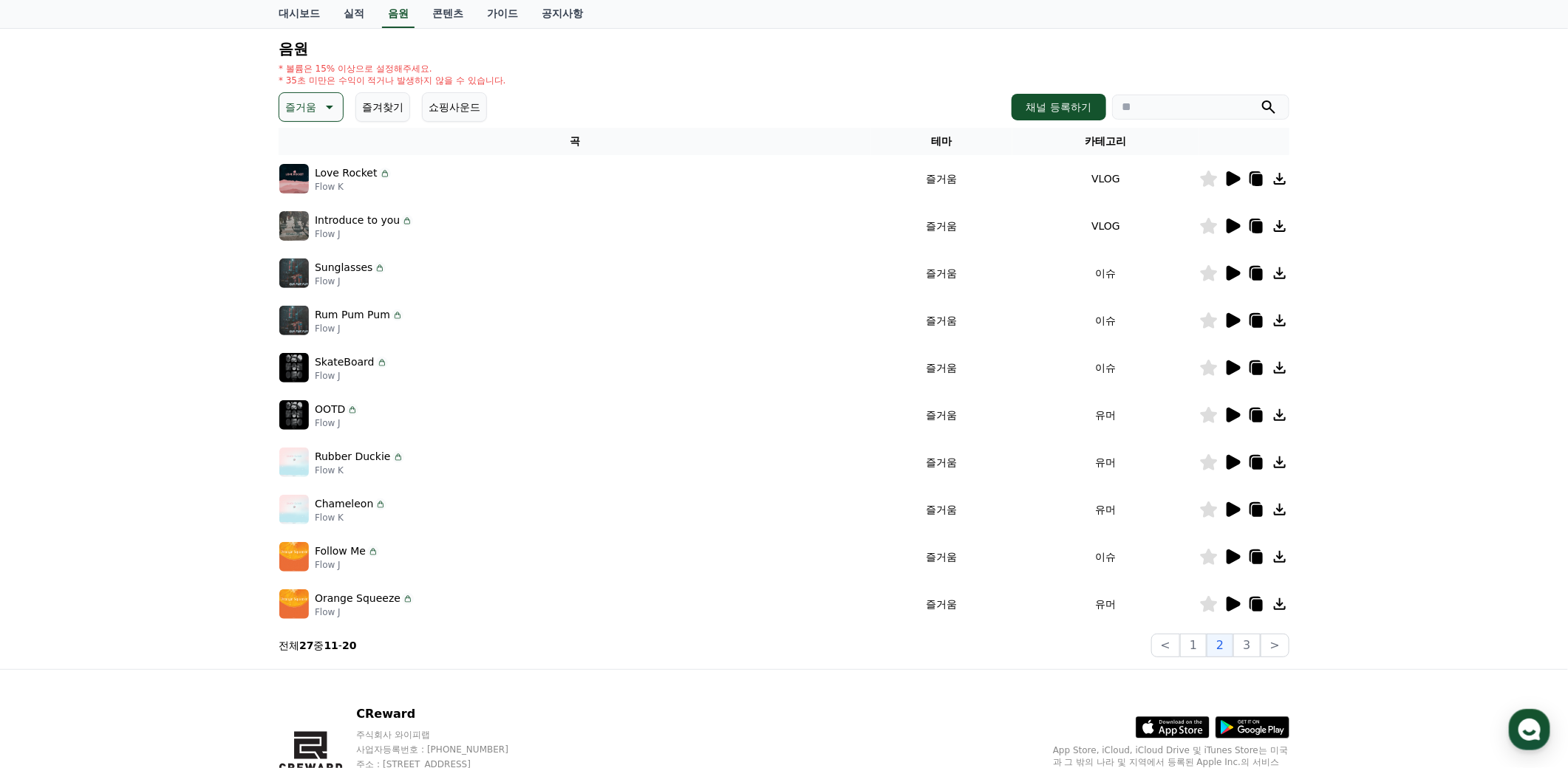
click at [1230, 364] on icon at bounding box center [1233, 368] width 14 height 15
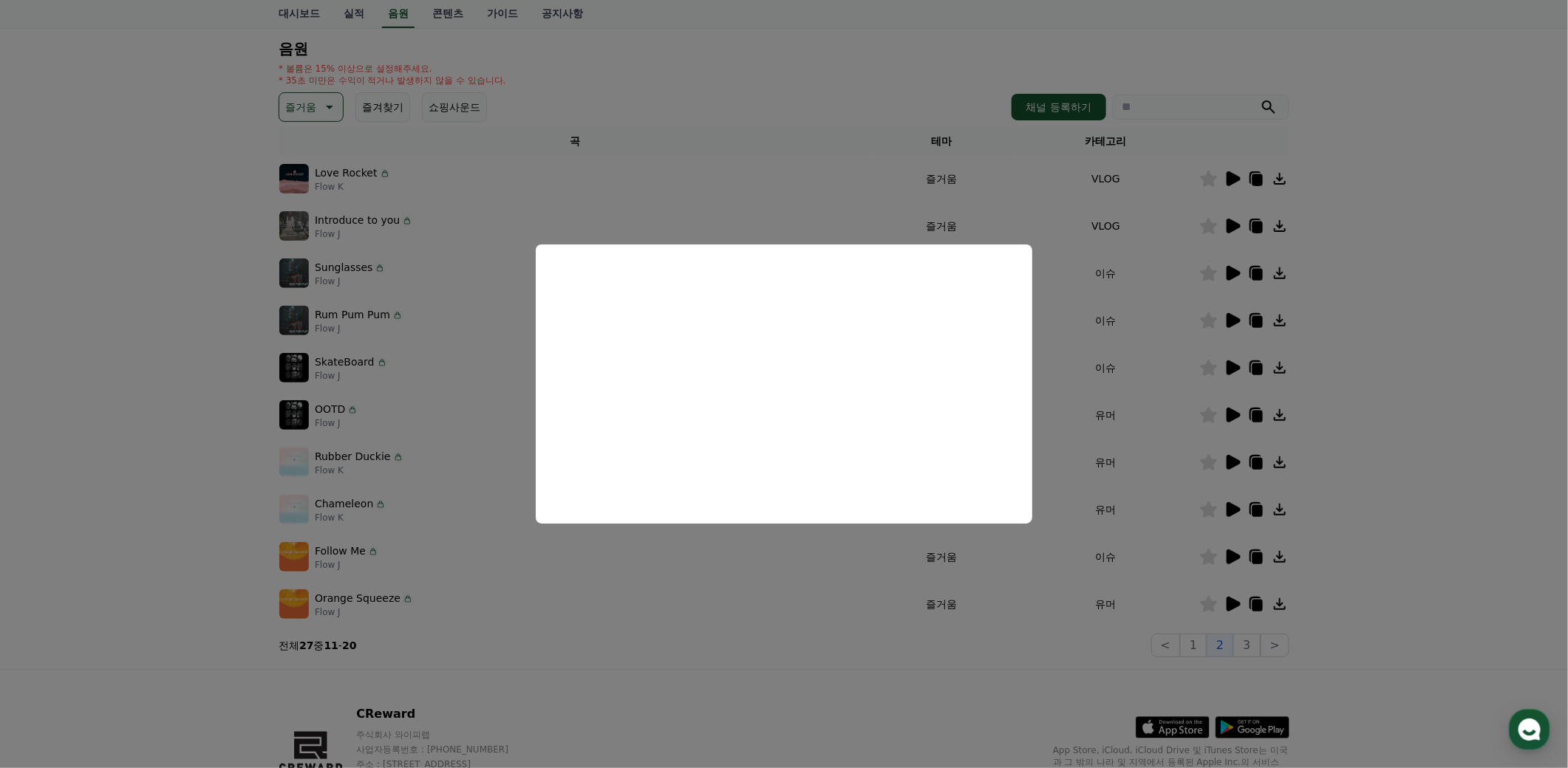
click at [1228, 410] on button "close modal" at bounding box center [784, 384] width 1568 height 768
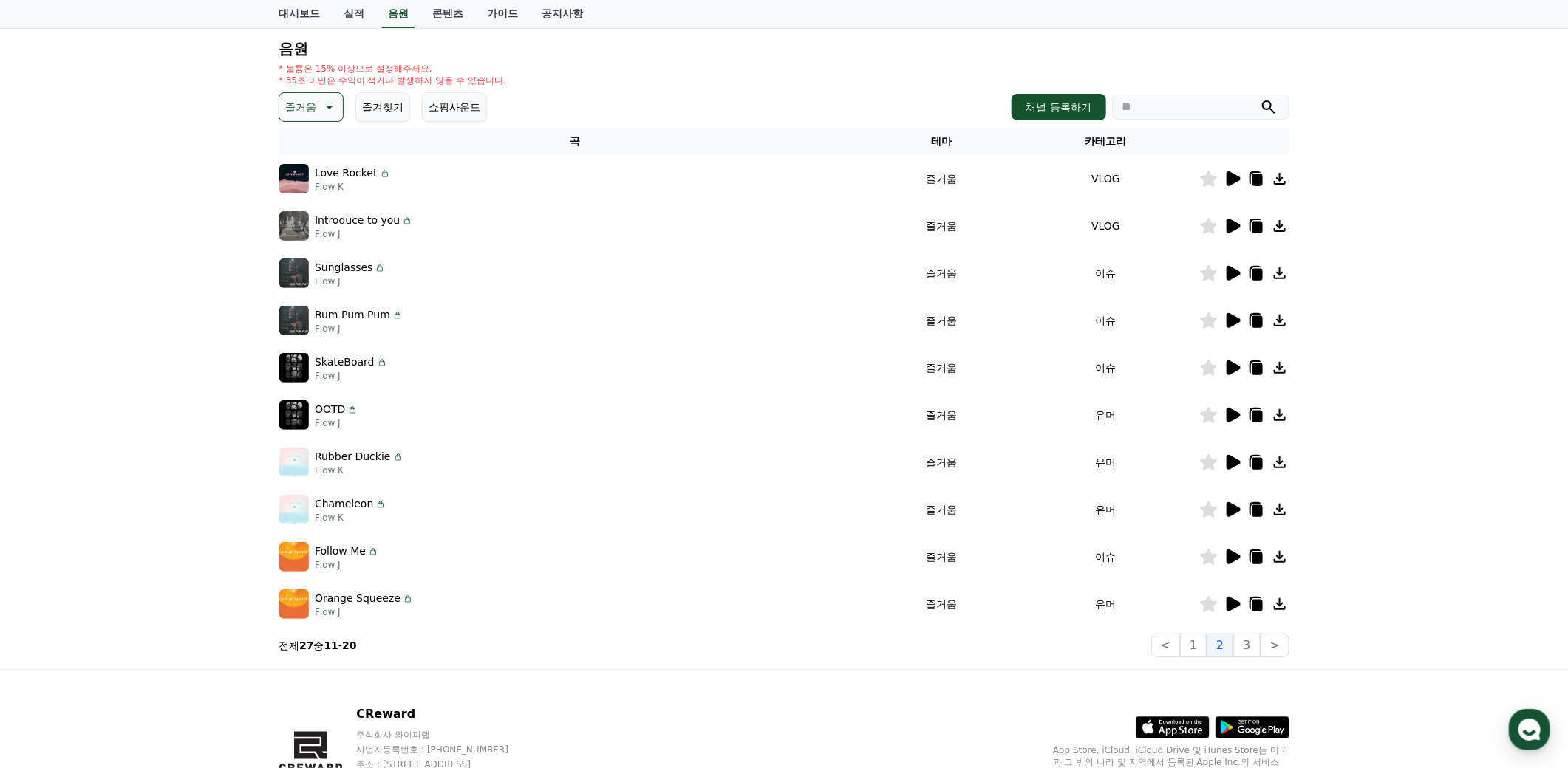
click at [1233, 411] on icon at bounding box center [1233, 415] width 14 height 15
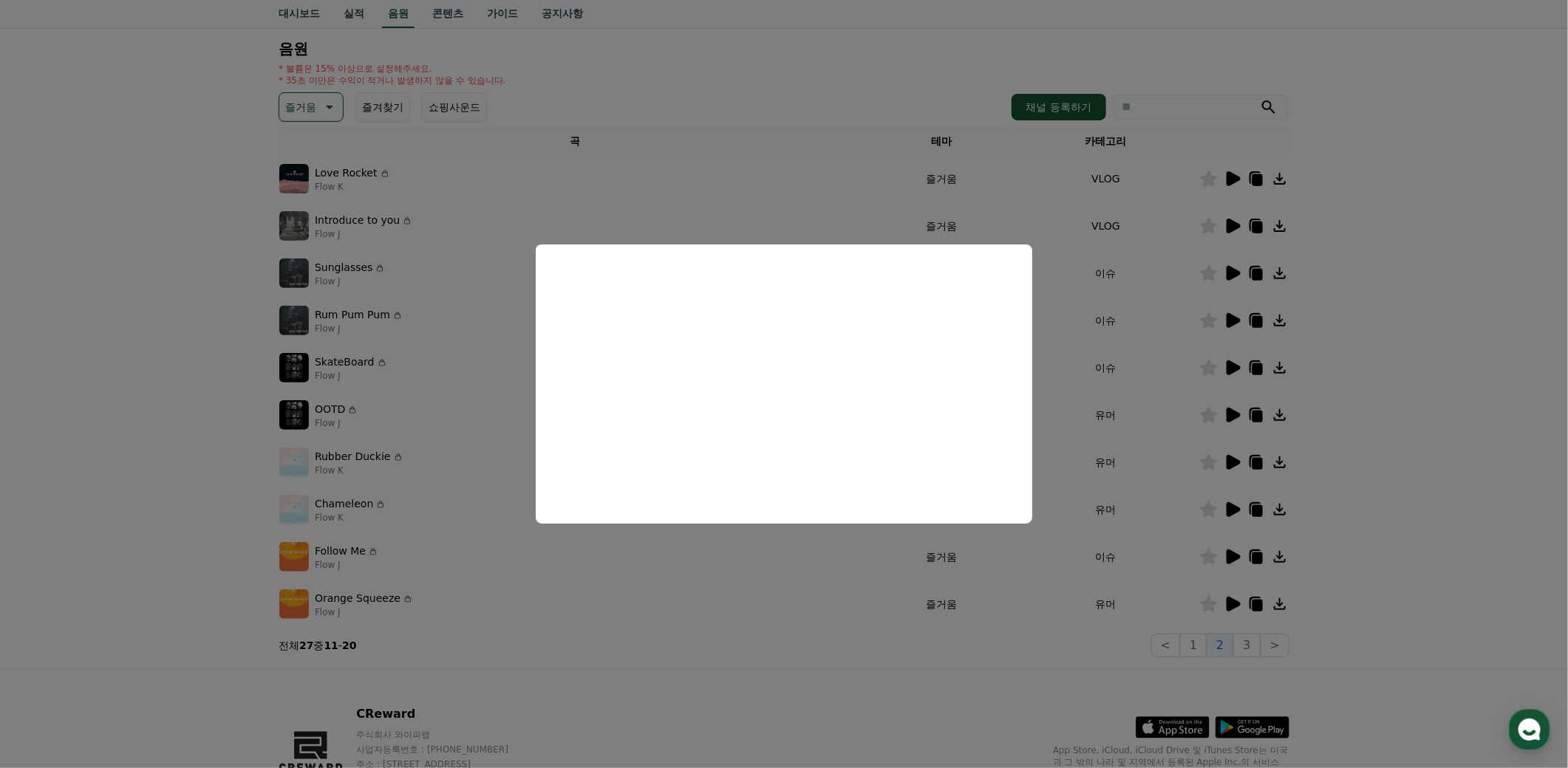
click at [1222, 485] on button "close modal" at bounding box center [784, 384] width 1568 height 768
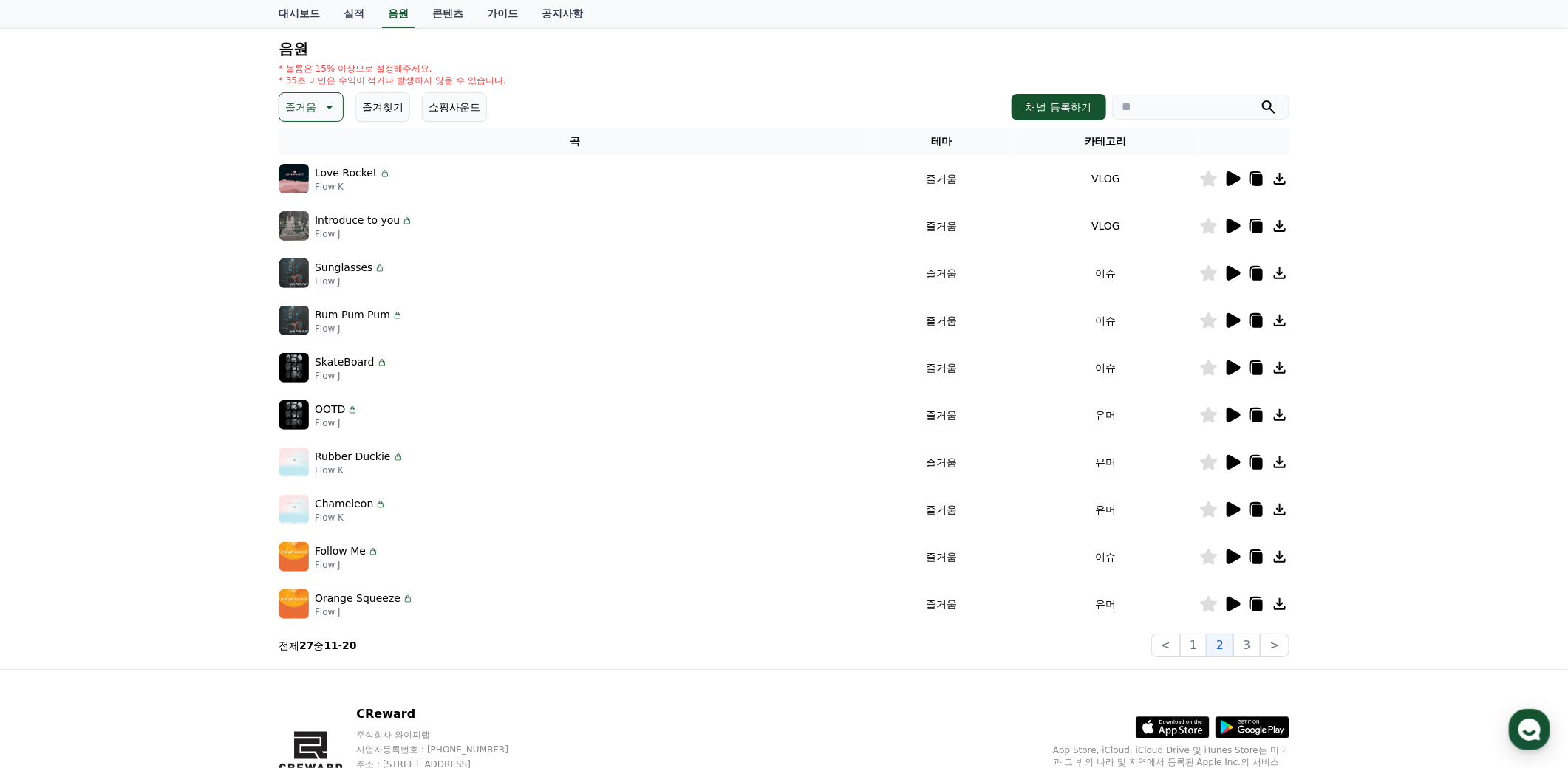
click at [1231, 463] on icon at bounding box center [1233, 463] width 14 height 15
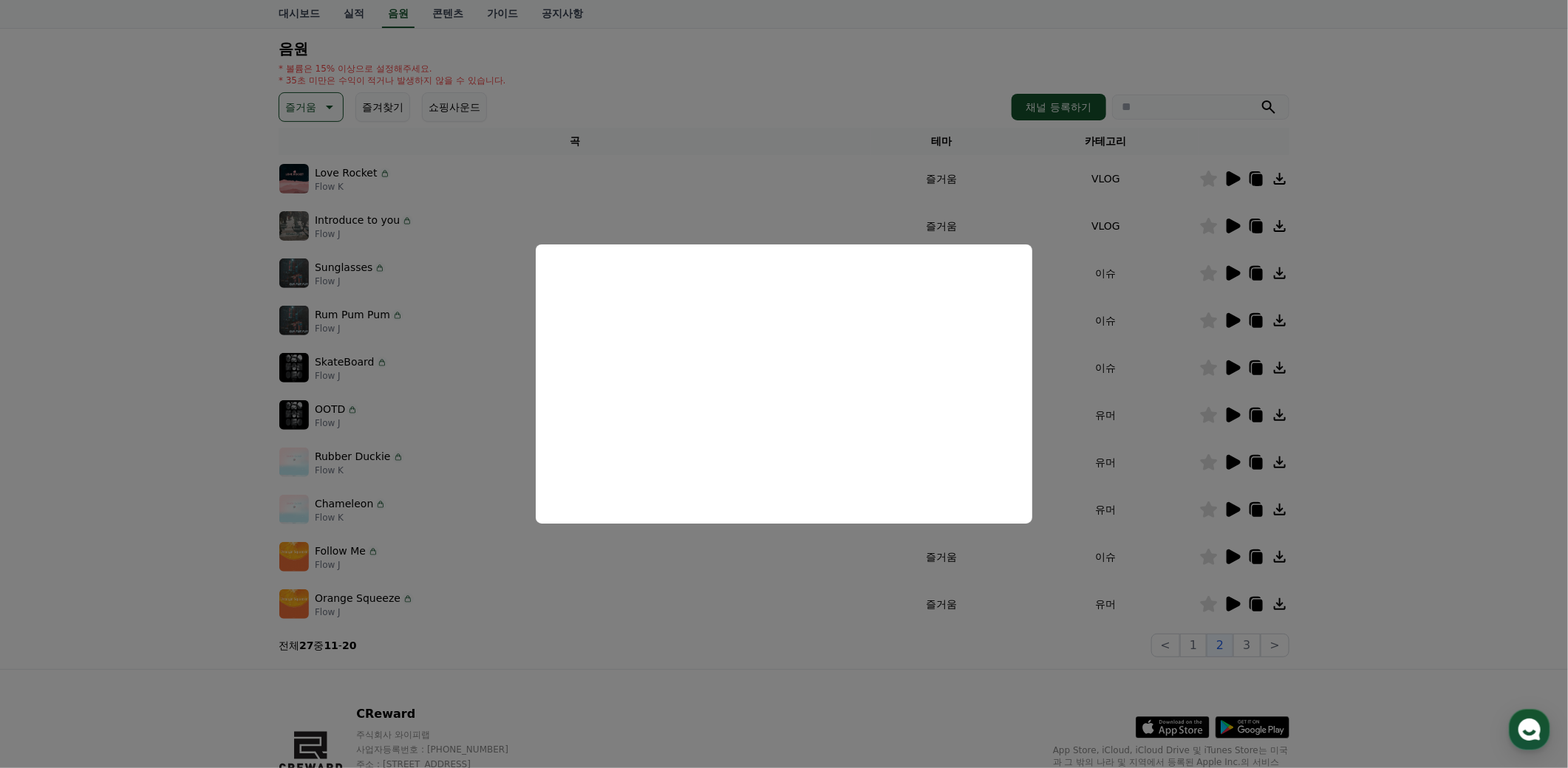
click at [1319, 476] on button "close modal" at bounding box center [784, 384] width 1568 height 768
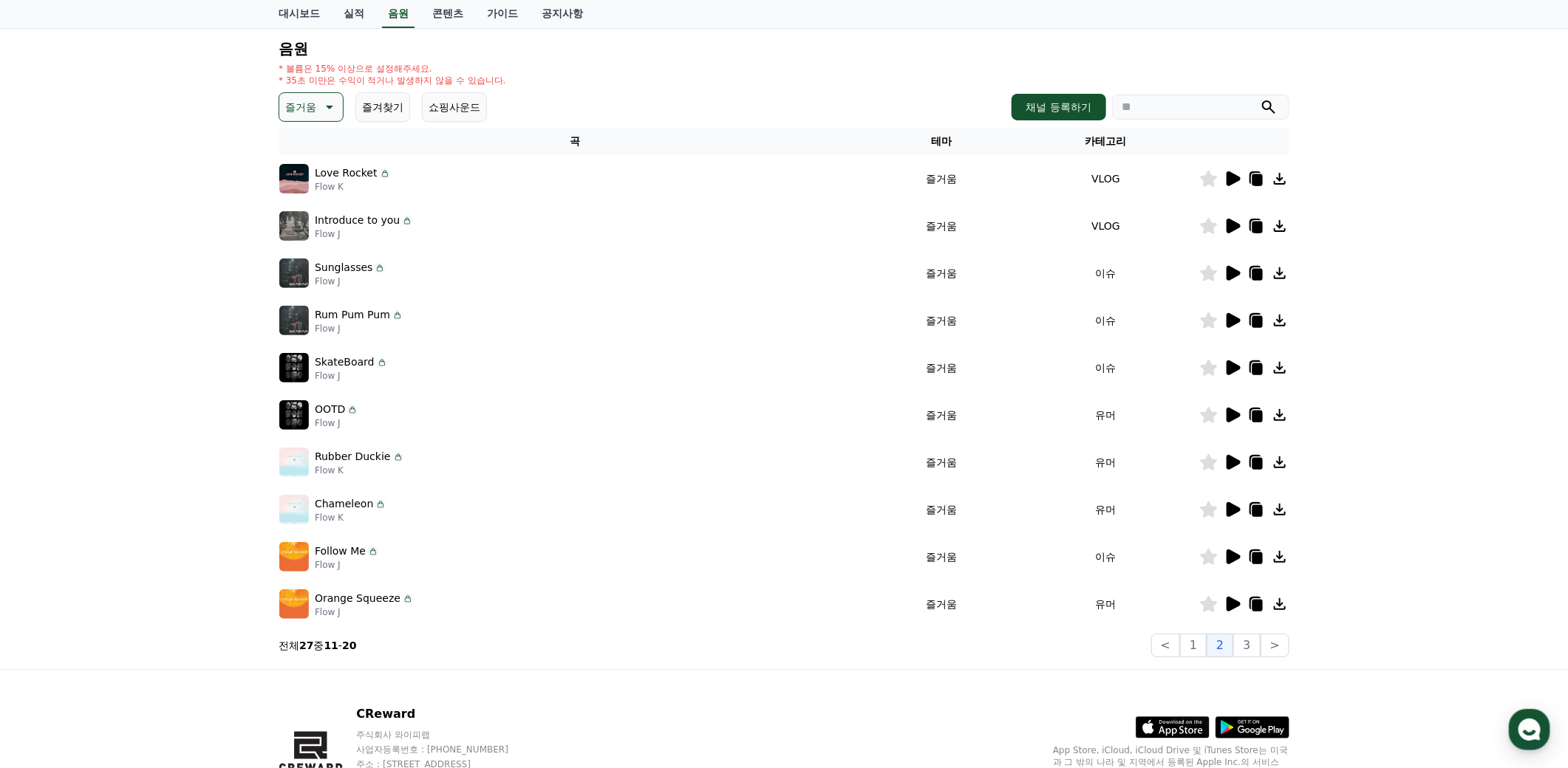
click at [1257, 458] on icon at bounding box center [1257, 463] width 10 height 11
click at [1480, 359] on div "크리워드 음원 서비스 이용 시 유의사항 음원 * 볼륨은 15% 이상으로 설정해주세요. * 35초 미만은 수익이 적거나 발생하지 않을 수 있습니…" at bounding box center [784, 311] width 1568 height 714
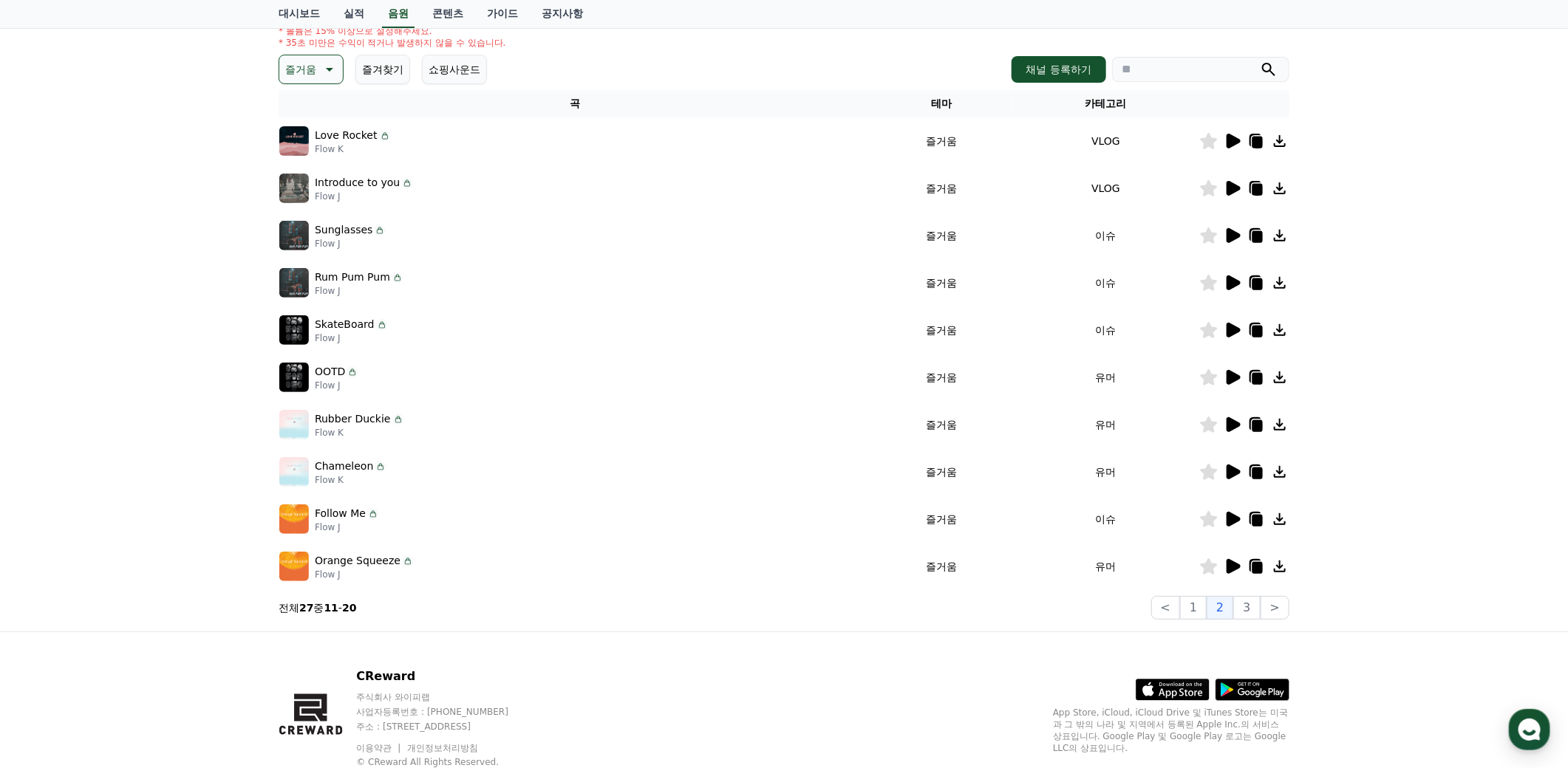
scroll to position [221, 0]
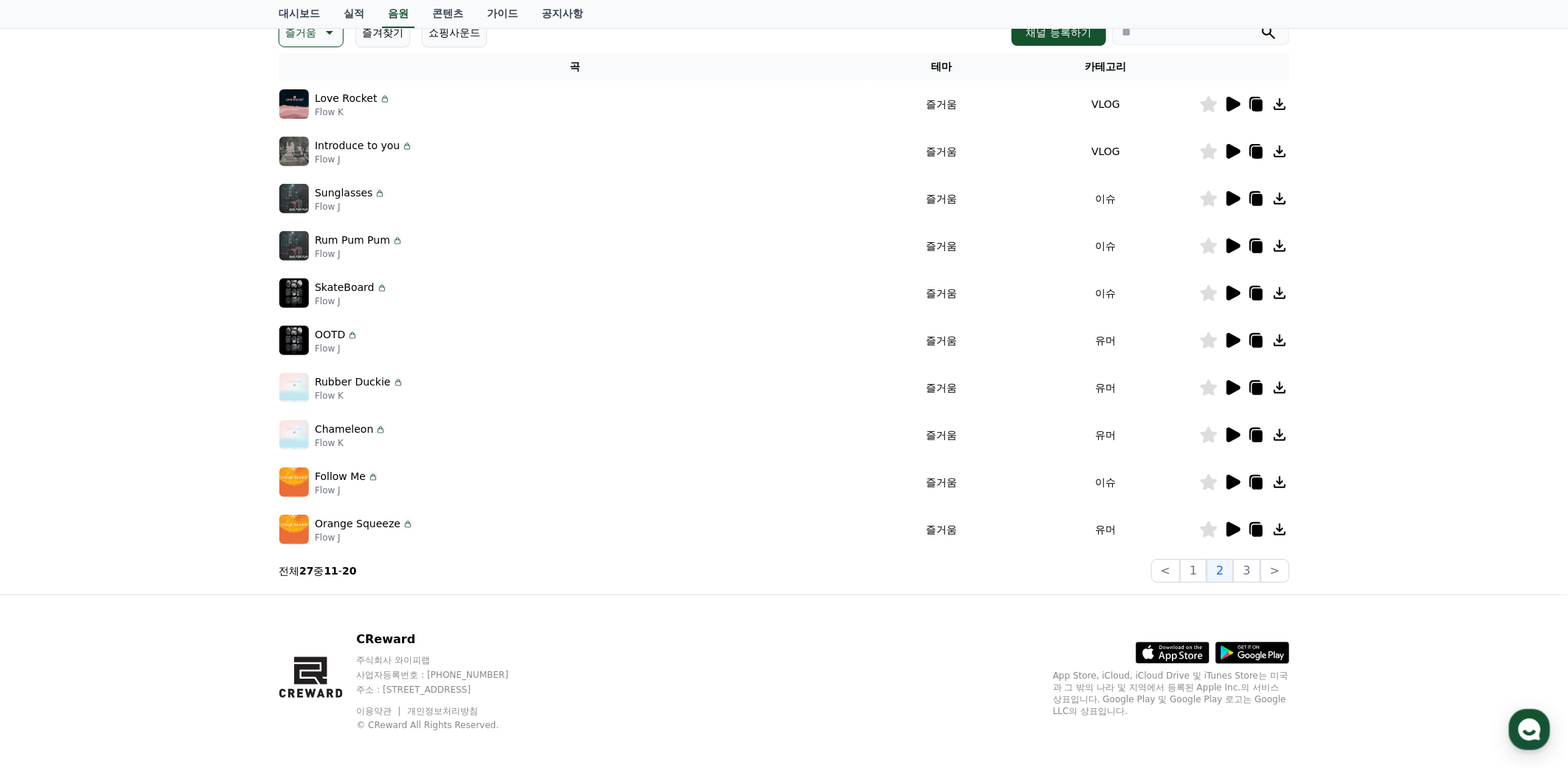
drag, startPoint x: 436, startPoint y: 537, endPoint x: 447, endPoint y: 538, distance: 11.0
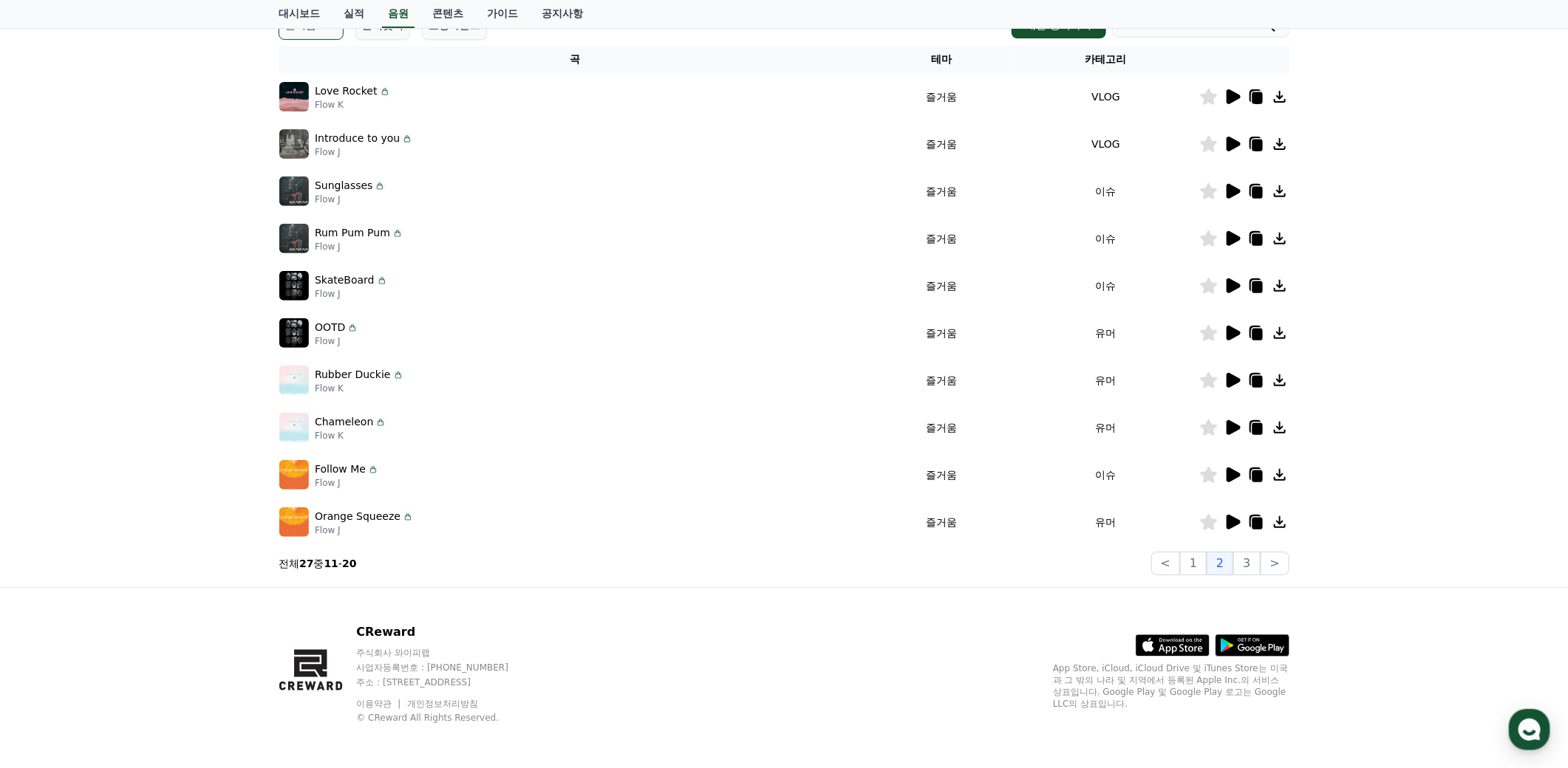
scroll to position [231, 0]
